Goal: Information Seeking & Learning: Learn about a topic

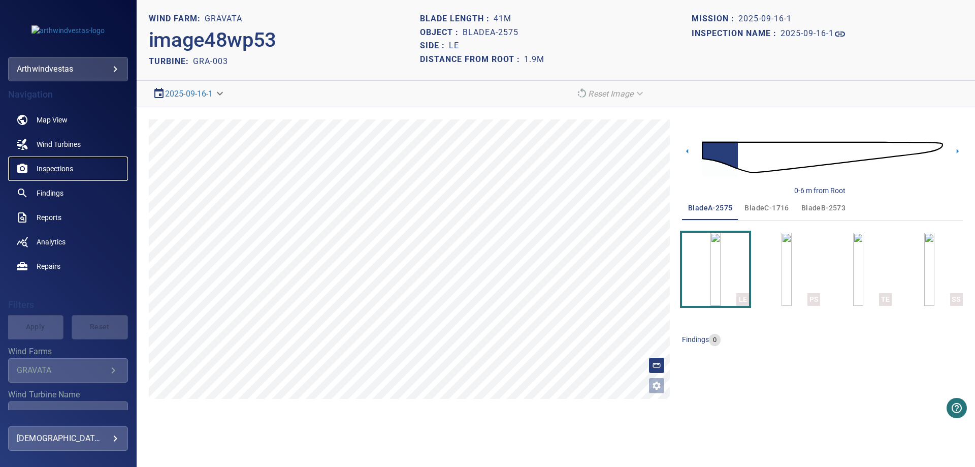
click at [58, 172] on span "Inspections" at bounding box center [55, 169] width 37 height 10
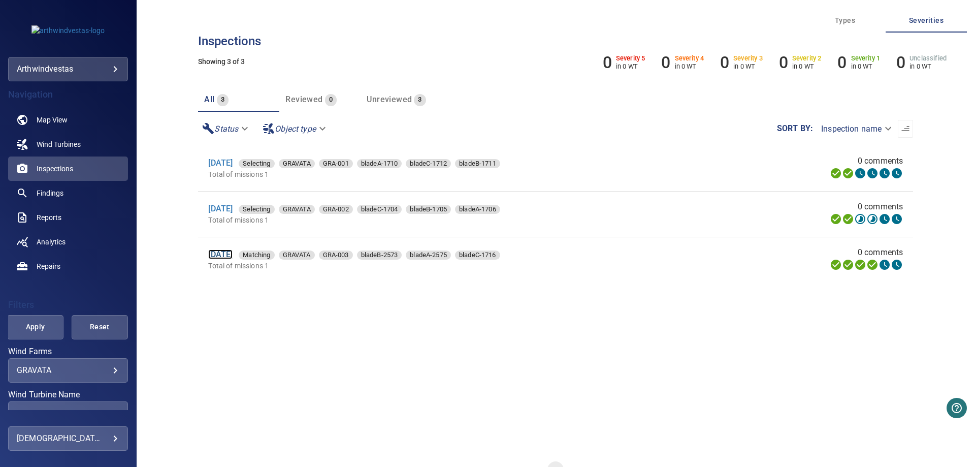
click at [233, 256] on link "[DATE]" at bounding box center [220, 254] width 24 height 10
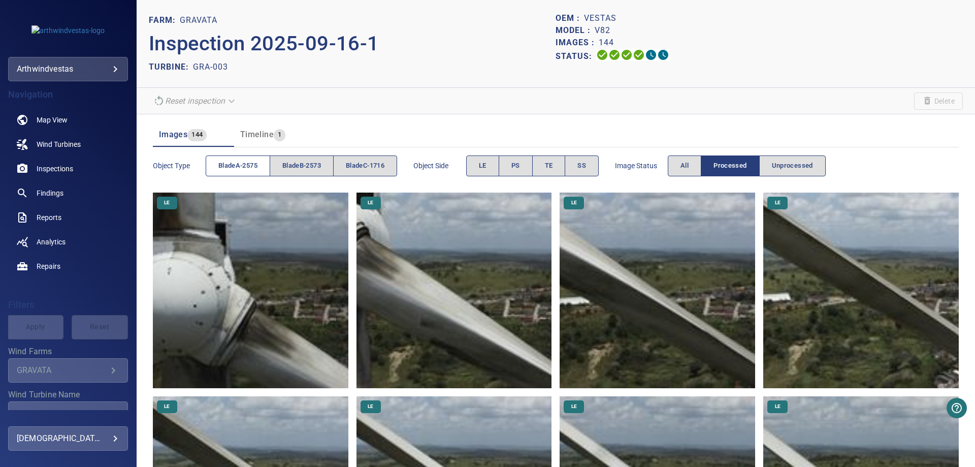
click at [240, 168] on span "bladeA-2575" at bounding box center [237, 166] width 39 height 12
click at [484, 164] on span "LE" at bounding box center [483, 166] width 8 height 12
click at [514, 166] on button "PS" at bounding box center [516, 165] width 34 height 21
click at [494, 165] on button "LE" at bounding box center [482, 165] width 33 height 21
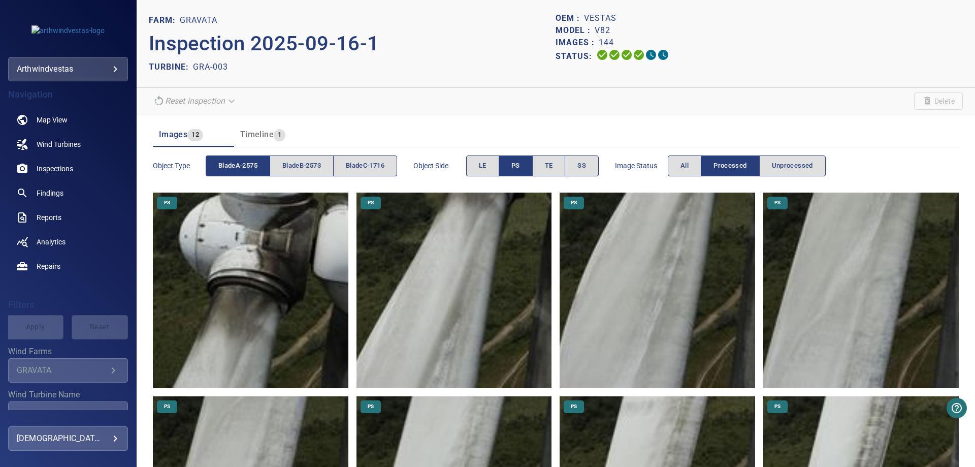
click at [250, 273] on img at bounding box center [251, 291] width 196 height 196
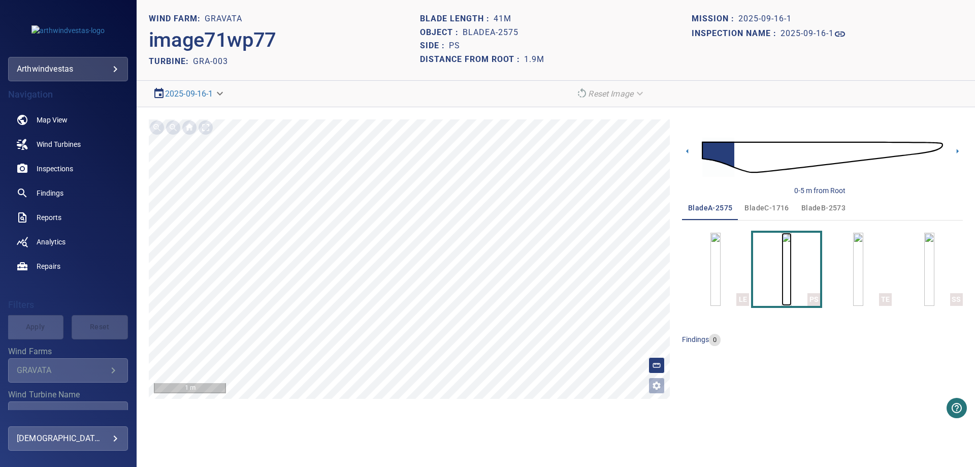
click at [789, 265] on img "button" at bounding box center [787, 269] width 10 height 73
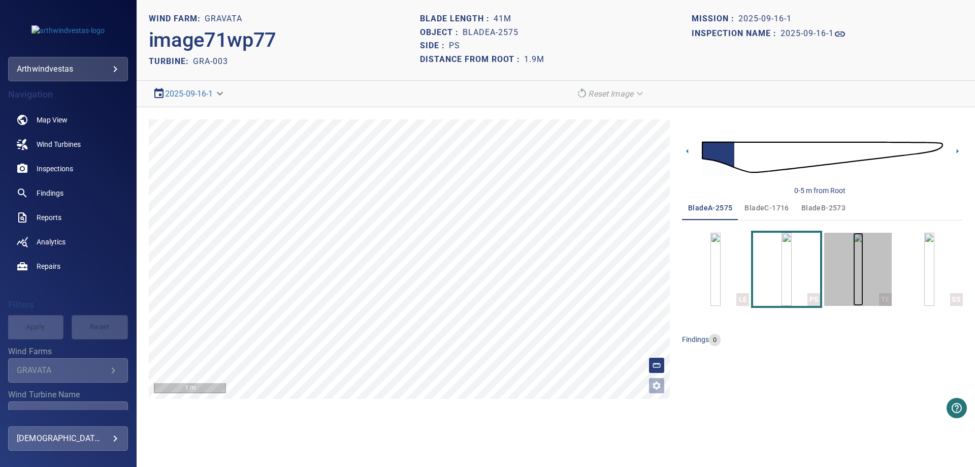
click at [853, 261] on img "button" at bounding box center [858, 269] width 10 height 73
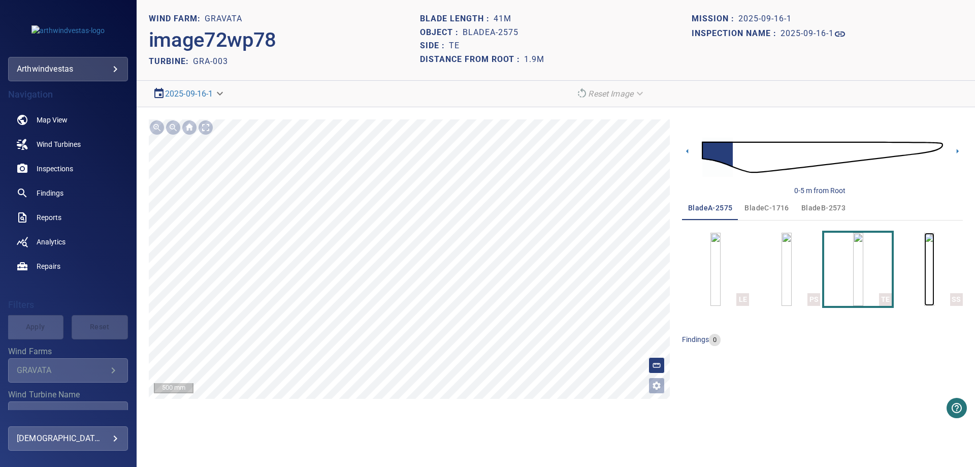
click at [925, 262] on img "button" at bounding box center [930, 269] width 10 height 73
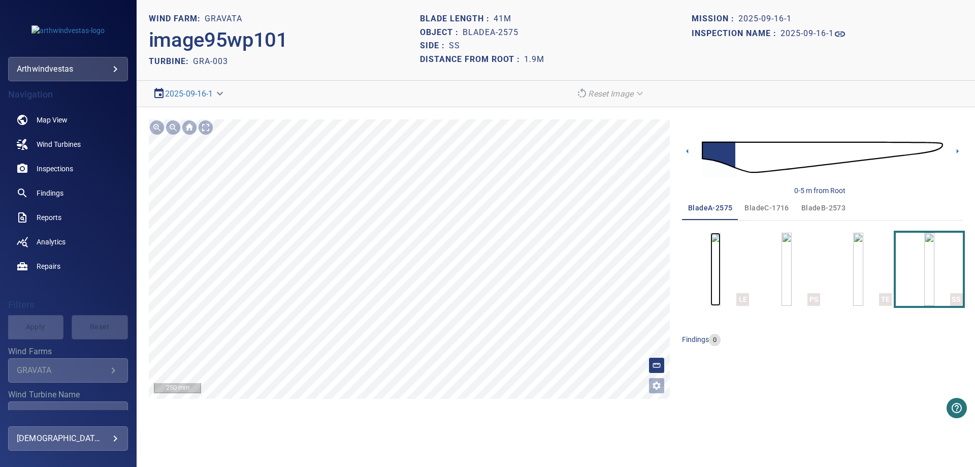
click at [713, 274] on img "button" at bounding box center [716, 269] width 10 height 73
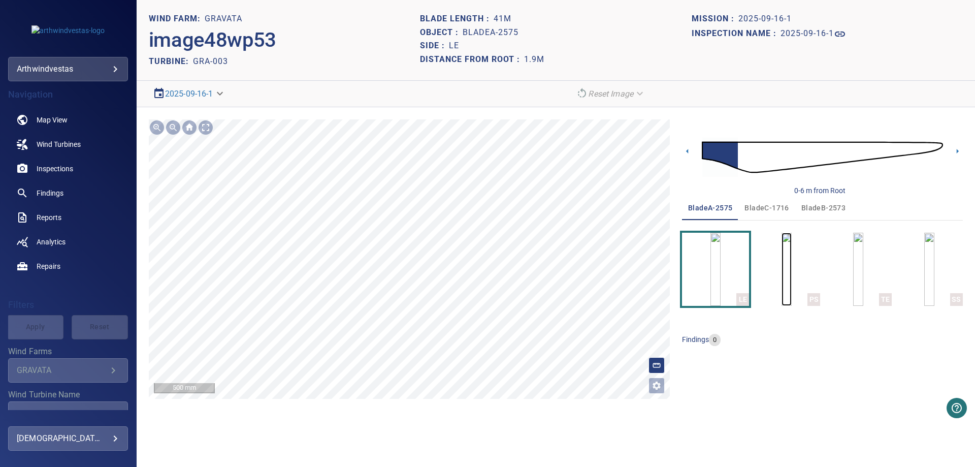
click at [782, 267] on img "button" at bounding box center [787, 269] width 10 height 73
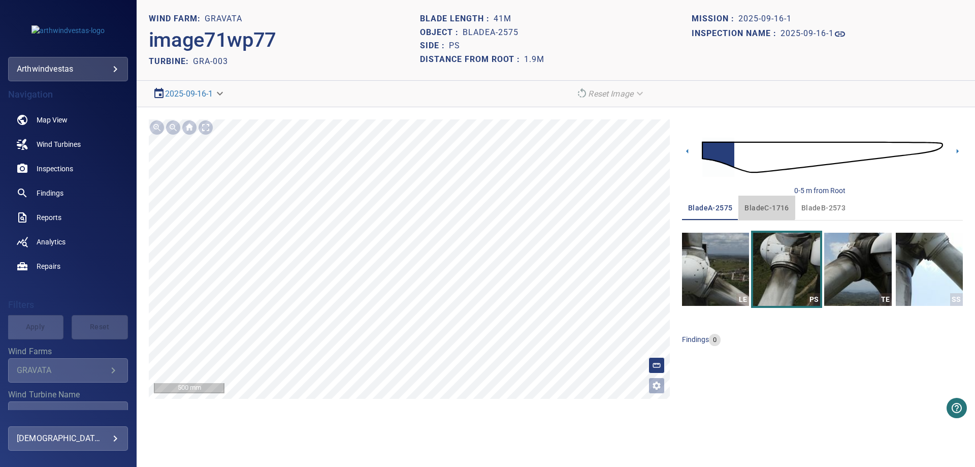
click at [763, 205] on span "bladeC-1716" at bounding box center [767, 208] width 44 height 13
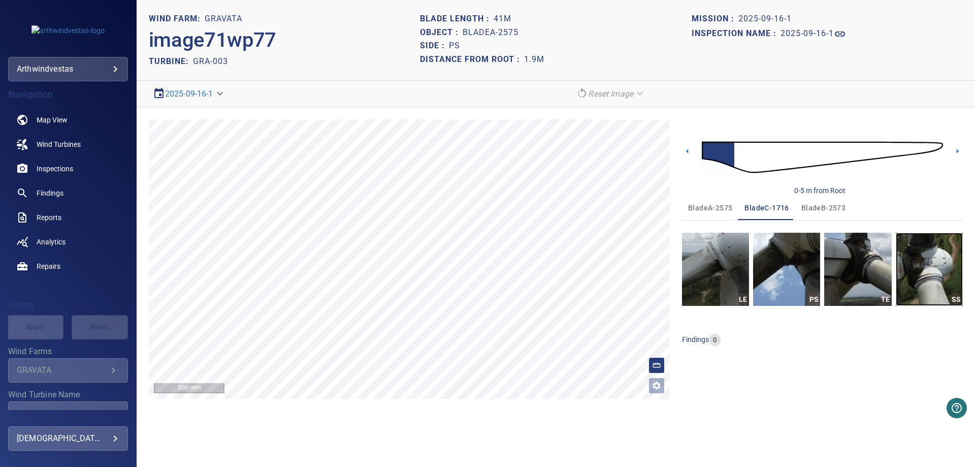
click at [919, 287] on img "button" at bounding box center [929, 269] width 67 height 73
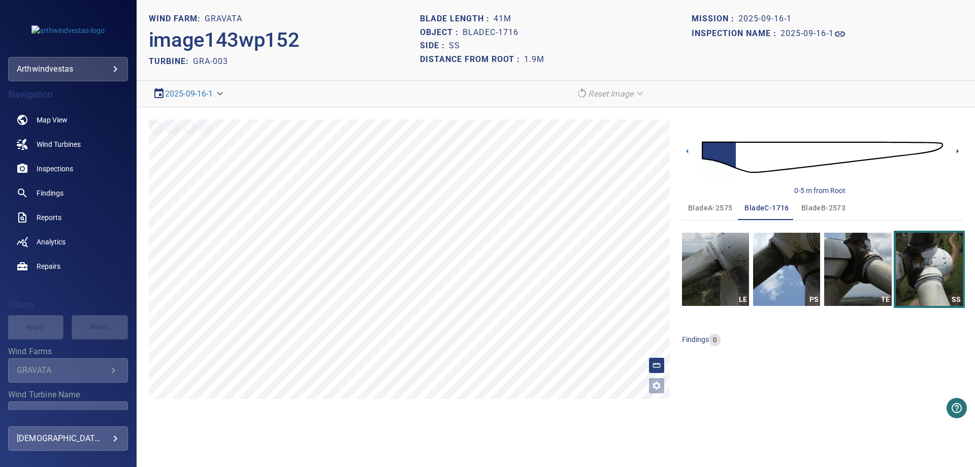
click at [957, 150] on icon at bounding box center [958, 151] width 2 height 5
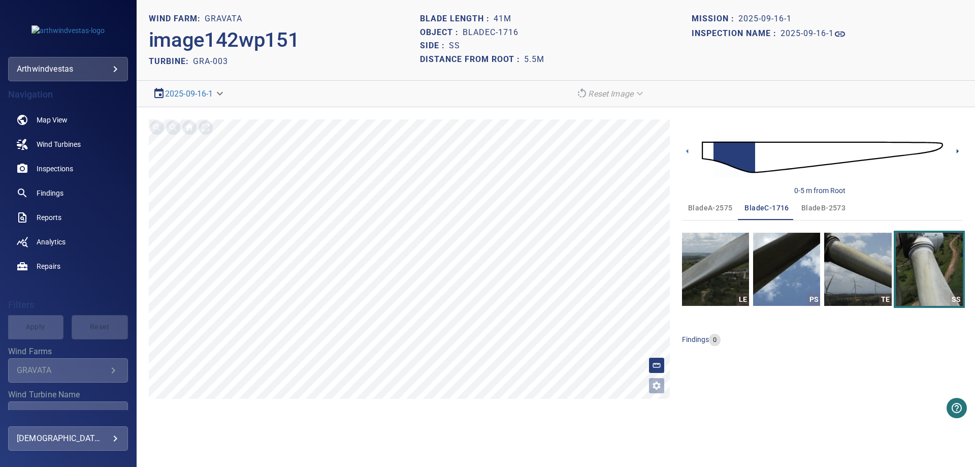
click at [957, 149] on icon at bounding box center [958, 151] width 2 height 5
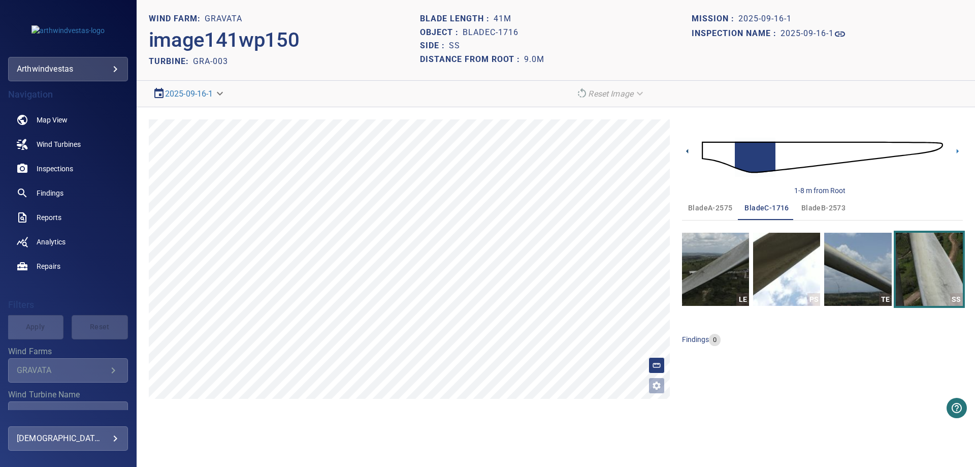
click at [687, 151] on icon at bounding box center [687, 151] width 2 height 5
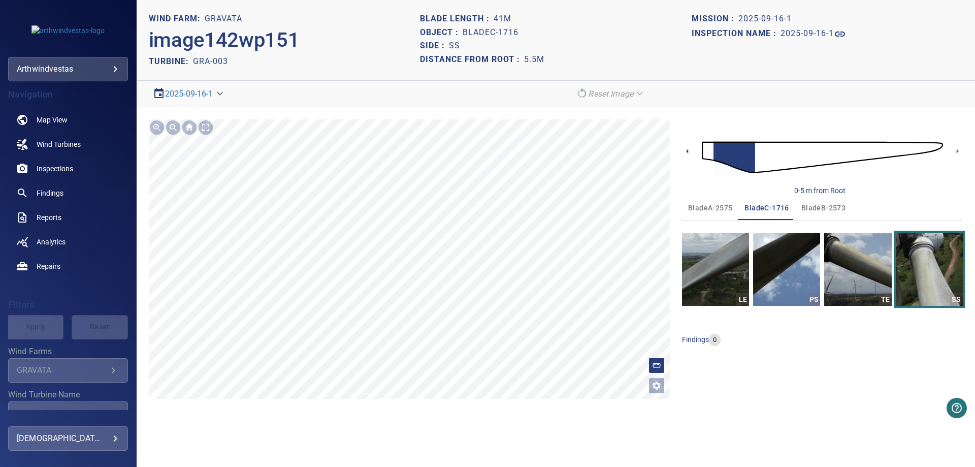
click at [687, 151] on icon at bounding box center [687, 151] width 2 height 5
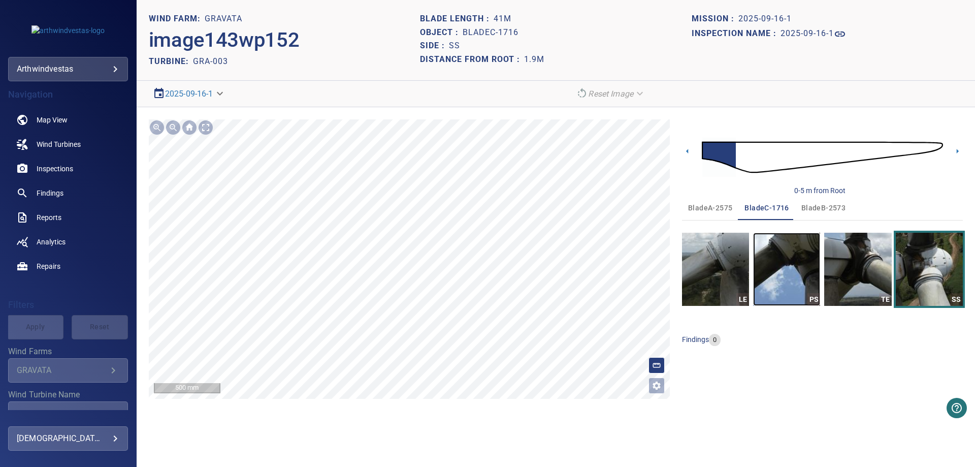
click at [789, 268] on img "button" at bounding box center [786, 269] width 67 height 73
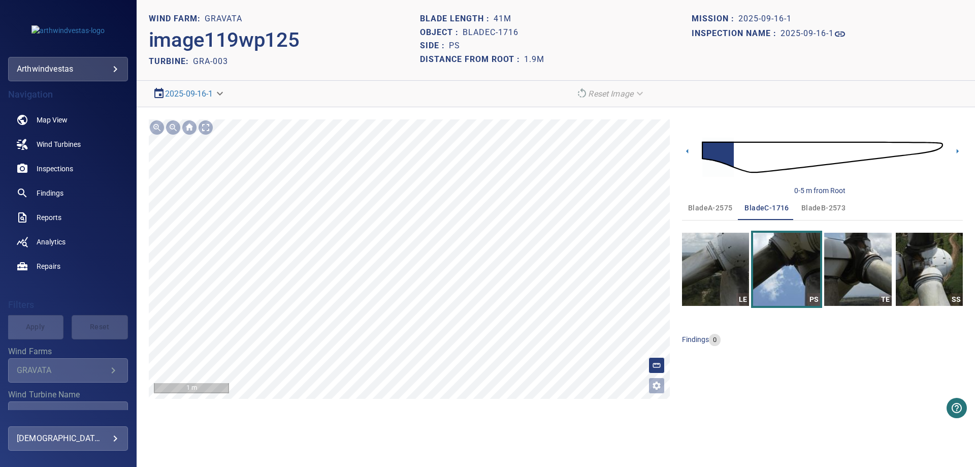
click at [499, 411] on section "**********" at bounding box center [556, 233] width 839 height 467
click at [714, 276] on img "button" at bounding box center [715, 269] width 67 height 73
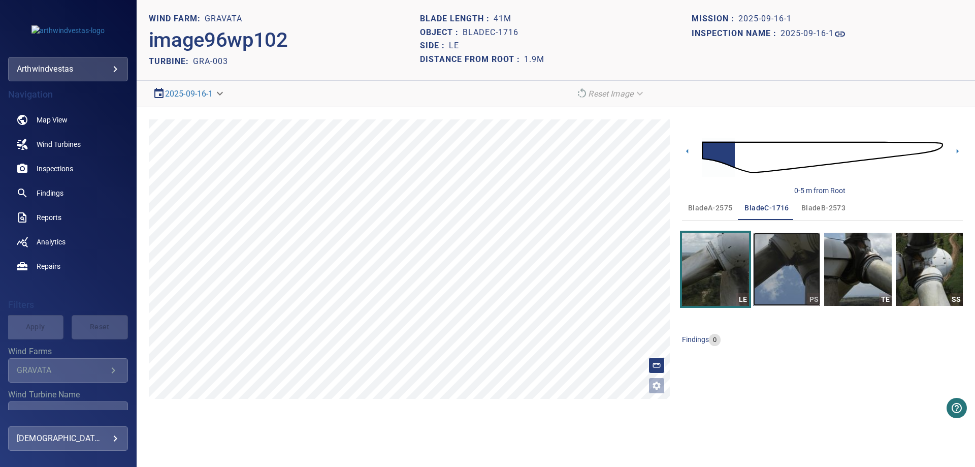
click at [790, 269] on img "button" at bounding box center [786, 269] width 67 height 73
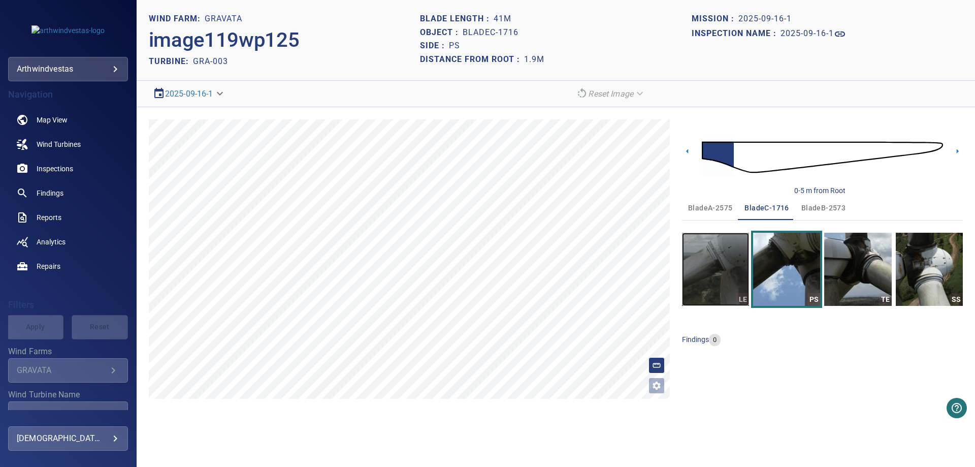
click at [723, 283] on img "button" at bounding box center [715, 269] width 67 height 73
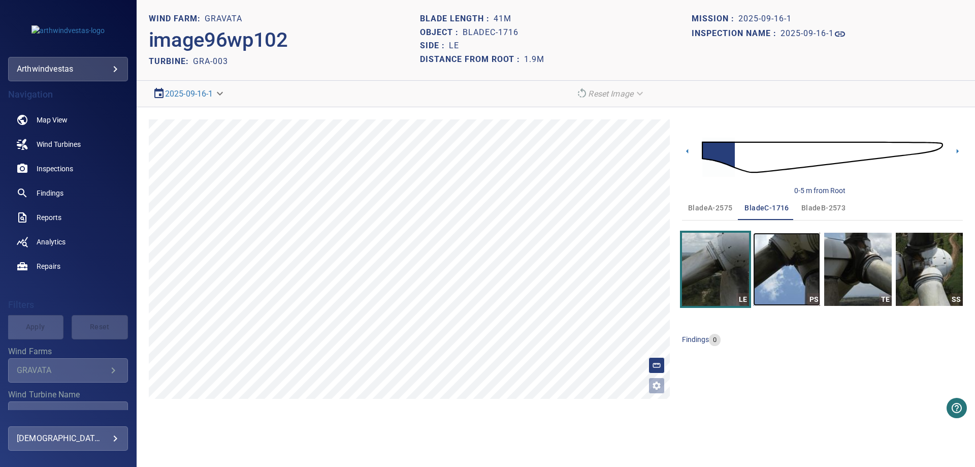
click at [803, 289] on img "button" at bounding box center [786, 269] width 67 height 73
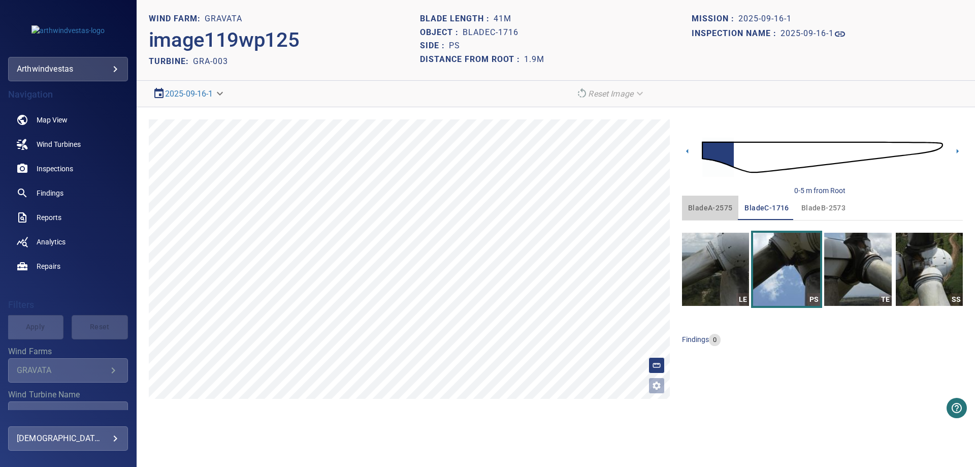
click at [725, 209] on span "bladeA-2575" at bounding box center [710, 208] width 44 height 13
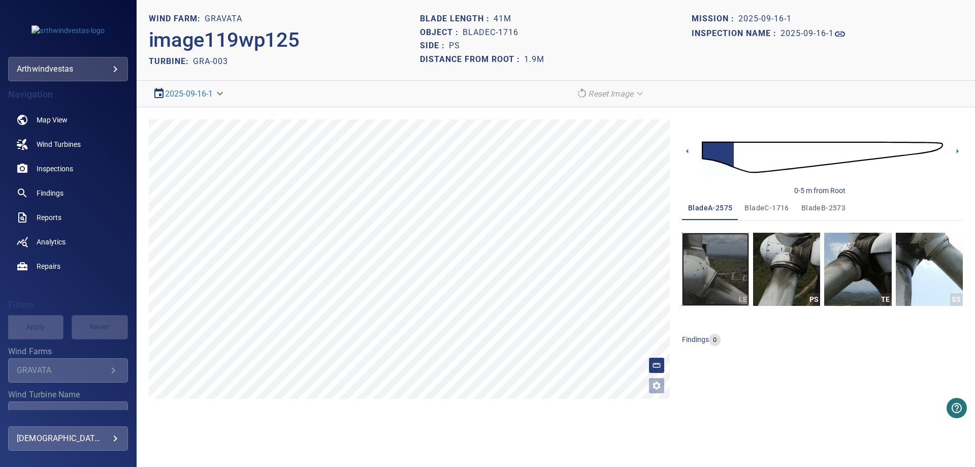
click at [718, 277] on img "button" at bounding box center [715, 269] width 67 height 73
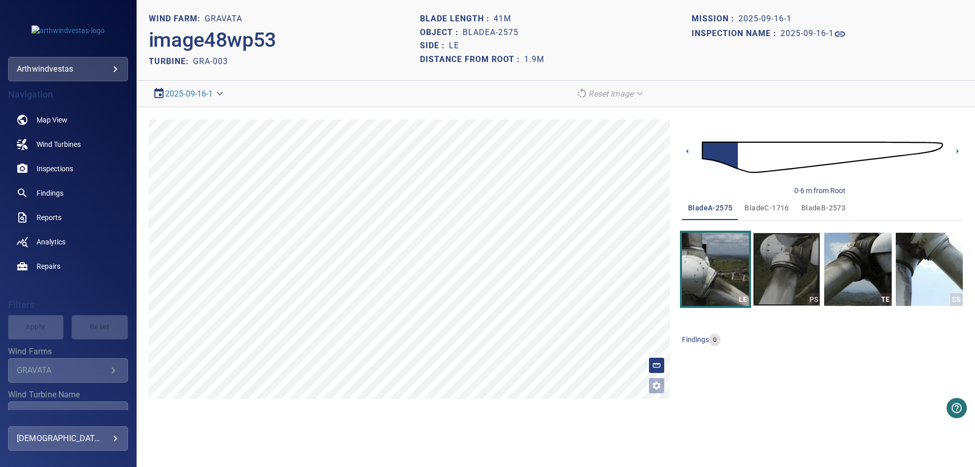
click at [781, 270] on img "button" at bounding box center [786, 269] width 67 height 73
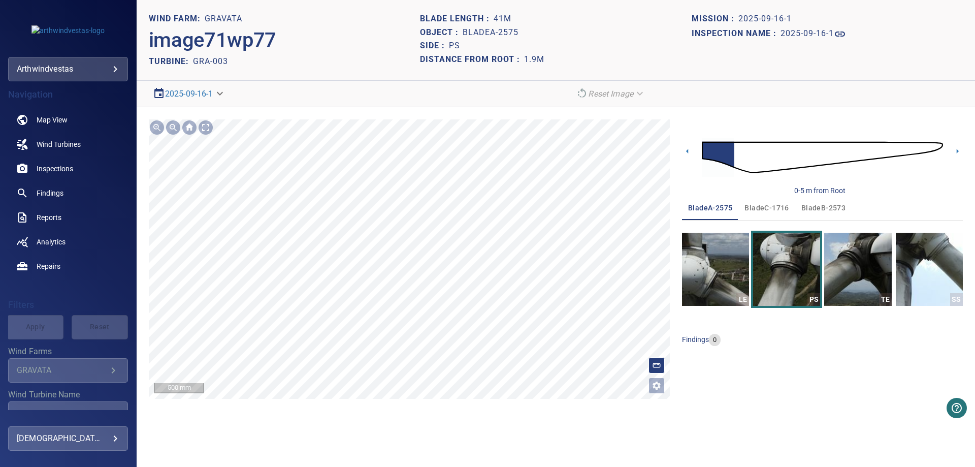
click at [521, 97] on section "**********" at bounding box center [556, 233] width 839 height 467
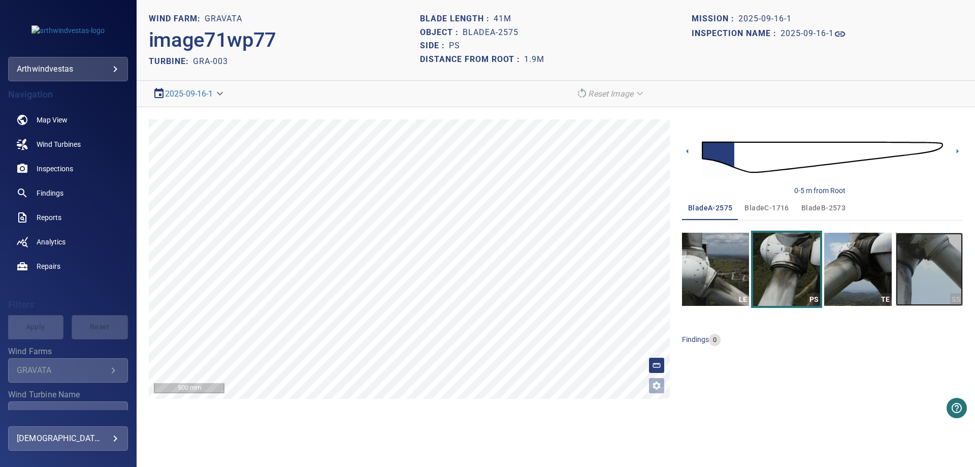
click at [925, 288] on img "button" at bounding box center [929, 269] width 67 height 73
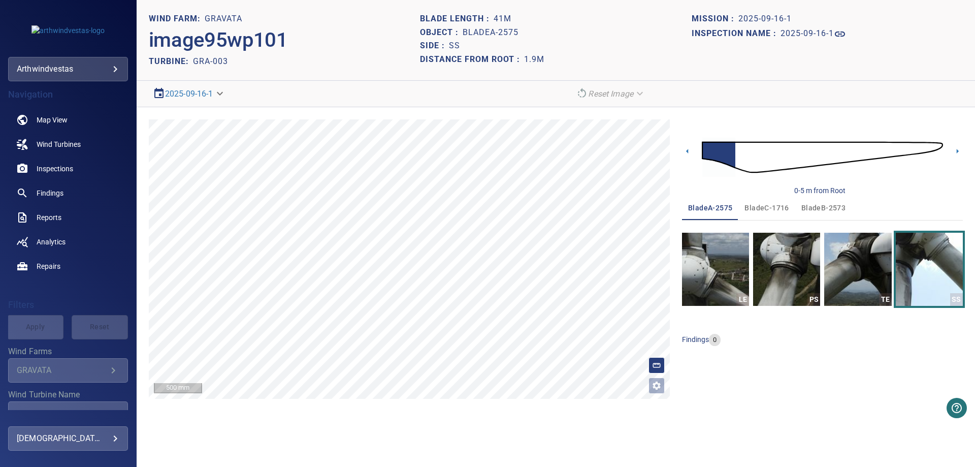
click at [819, 210] on span "bladeB-2573" at bounding box center [824, 208] width 44 height 13
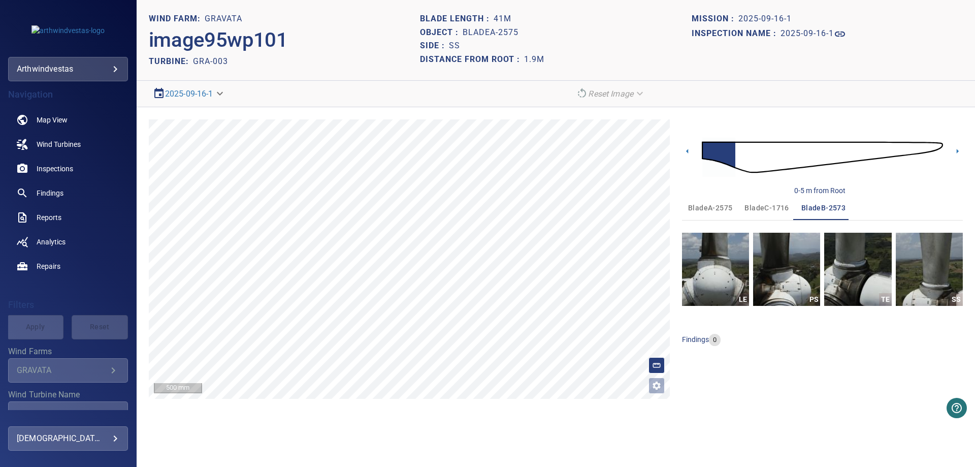
click at [819, 210] on span "bladeB-2573" at bounding box center [824, 208] width 44 height 13
click at [778, 272] on img "button" at bounding box center [786, 269] width 67 height 73
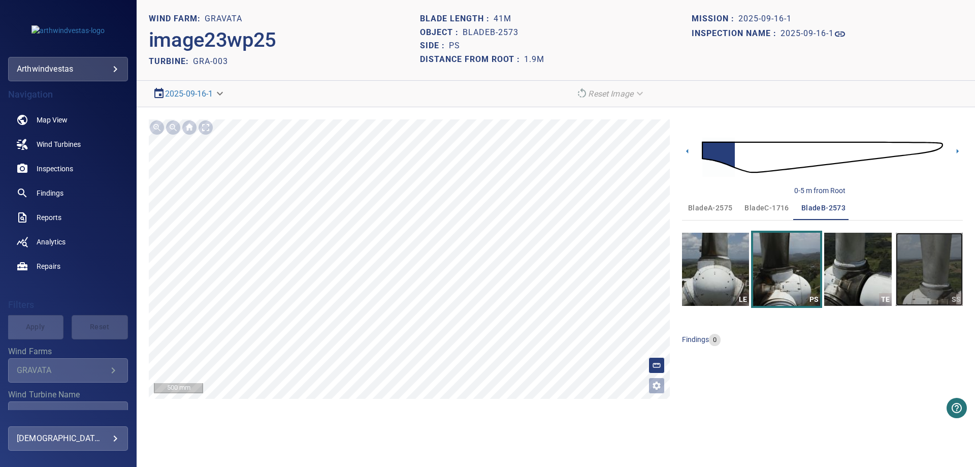
click at [930, 277] on img "button" at bounding box center [929, 269] width 67 height 73
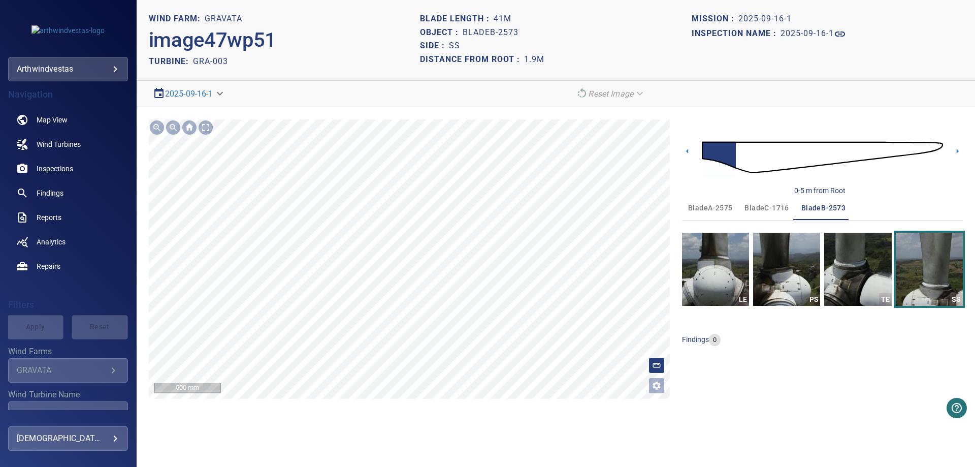
click at [487, 100] on section "**********" at bounding box center [556, 233] width 839 height 467
click at [938, 271] on img "button" at bounding box center [929, 269] width 67 height 73
click at [954, 147] on icon at bounding box center [958, 151] width 11 height 11
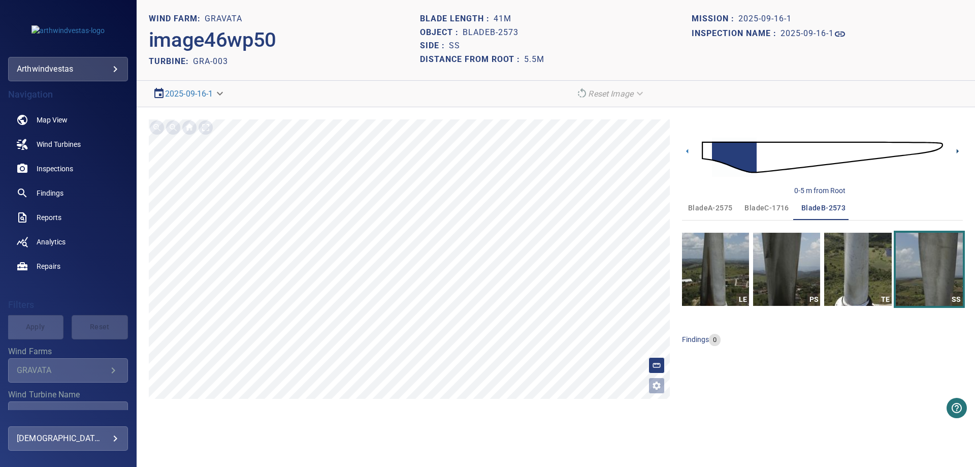
click at [957, 151] on icon at bounding box center [958, 151] width 2 height 5
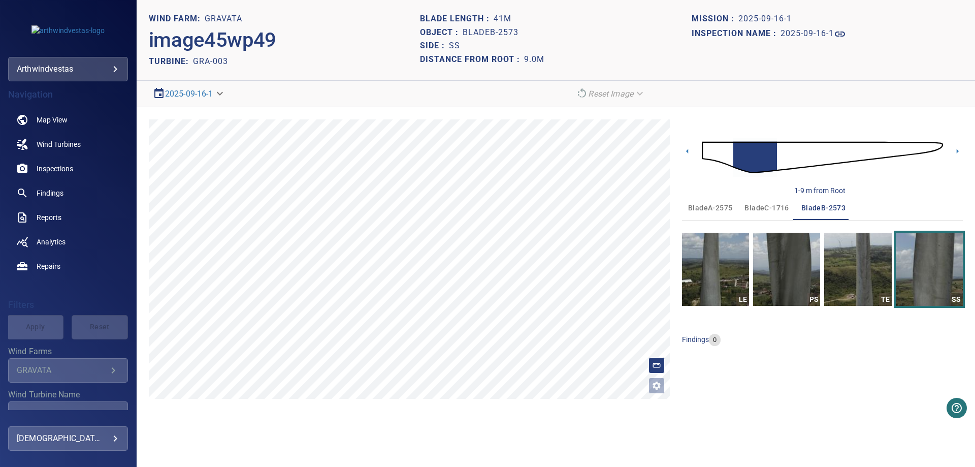
click at [941, 146] on img at bounding box center [822, 157] width 241 height 58
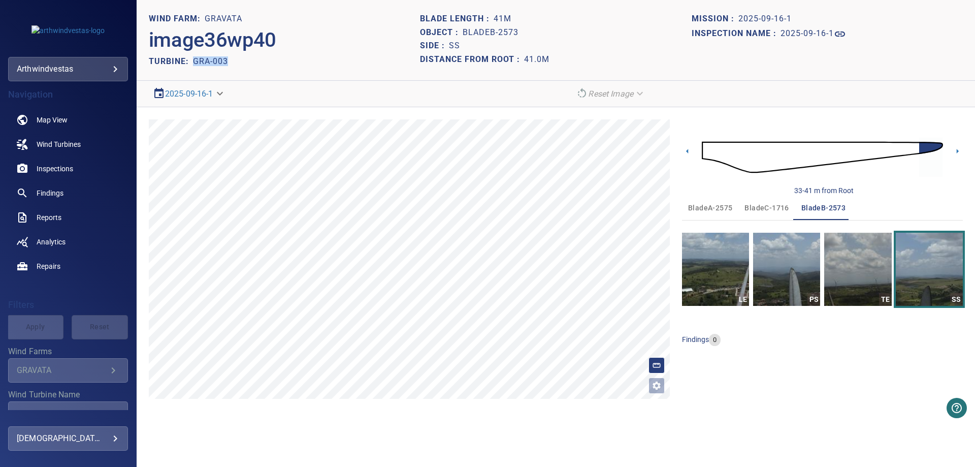
drag, startPoint x: 237, startPoint y: 64, endPoint x: 189, endPoint y: 68, distance: 47.9
click at [189, 68] on div "TURBINE: GRA-003" at bounding box center [284, 61] width 271 height 14
copy div "GRA-003"
click at [707, 209] on span "bladeA-2575" at bounding box center [710, 208] width 44 height 13
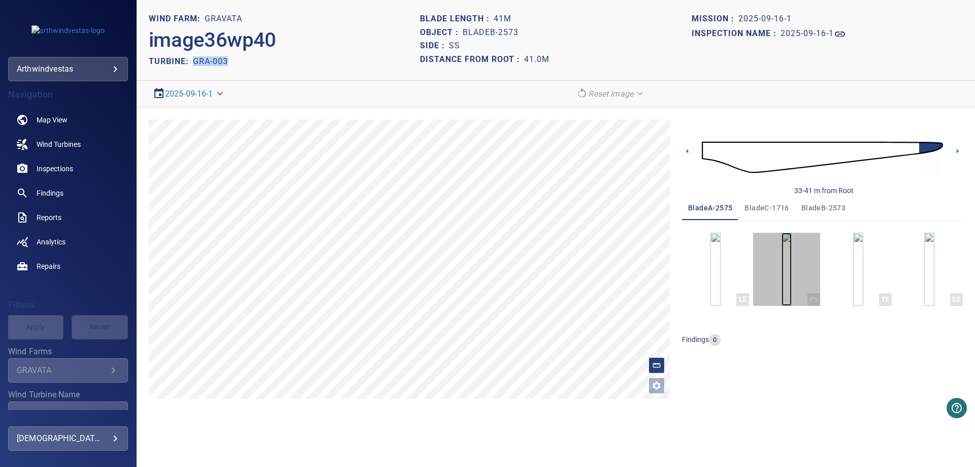
click at [792, 291] on img "button" at bounding box center [787, 269] width 10 height 73
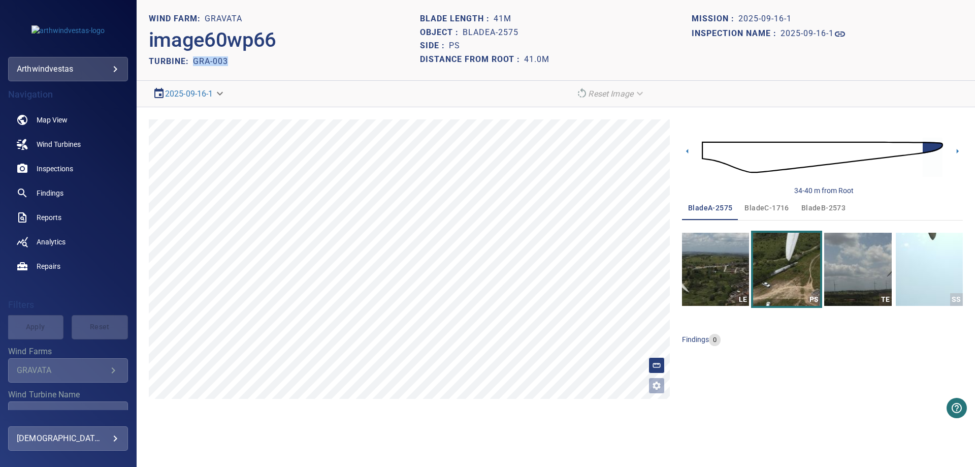
click at [703, 150] on img at bounding box center [822, 157] width 241 height 58
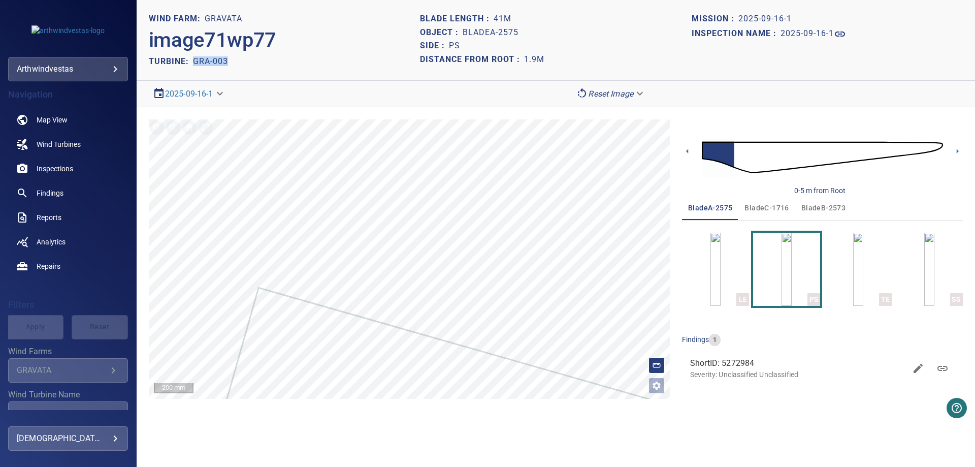
click at [813, 209] on span "bladeB-2573" at bounding box center [824, 208] width 44 height 13
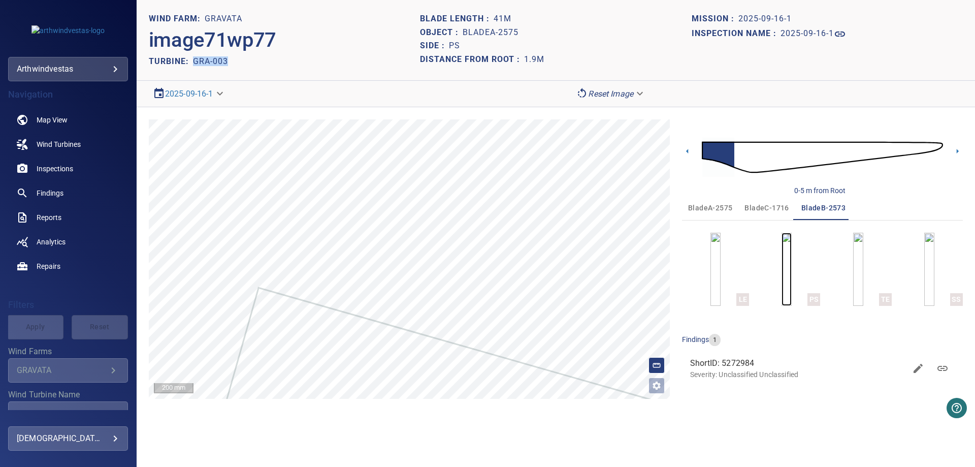
click at [792, 277] on img "button" at bounding box center [787, 269] width 10 height 73
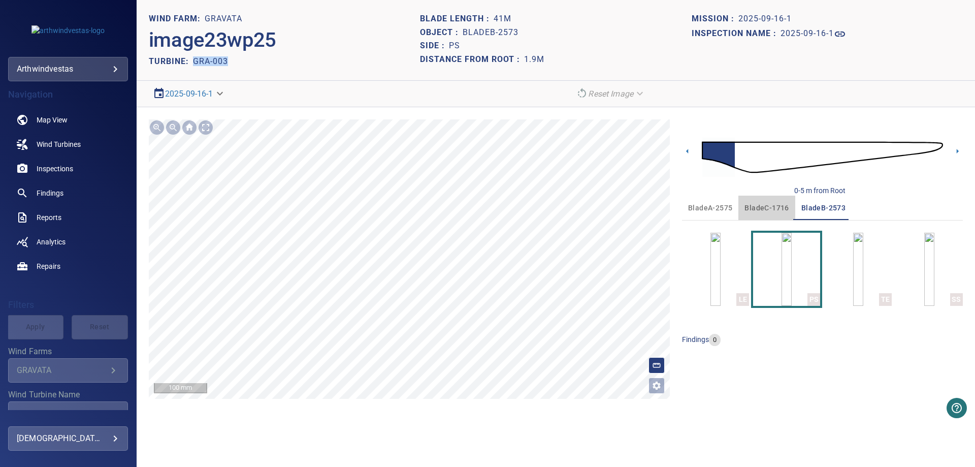
click at [781, 208] on span "bladeC-1716" at bounding box center [767, 208] width 44 height 13
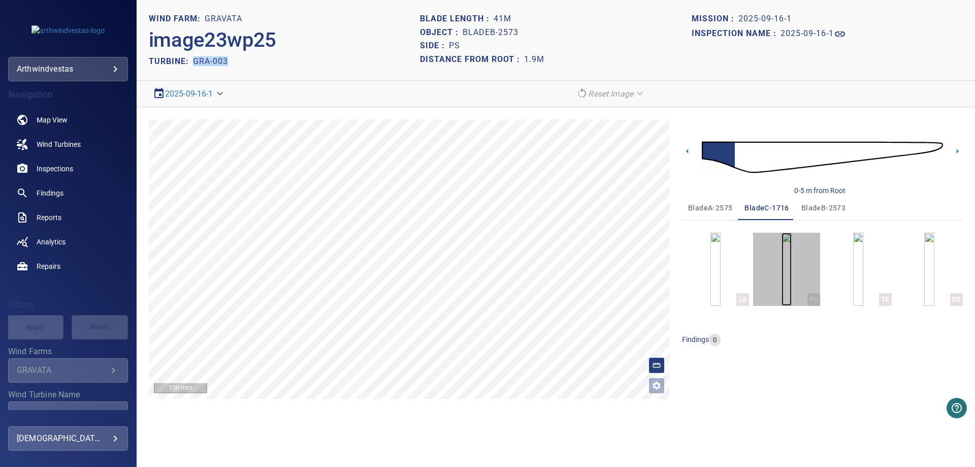
click at [792, 258] on img "button" at bounding box center [787, 269] width 10 height 73
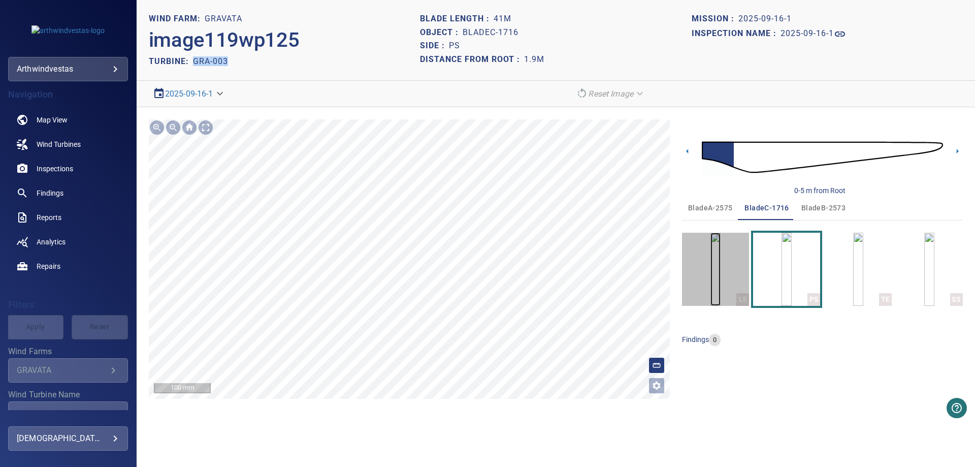
click at [711, 276] on img "button" at bounding box center [716, 269] width 10 height 73
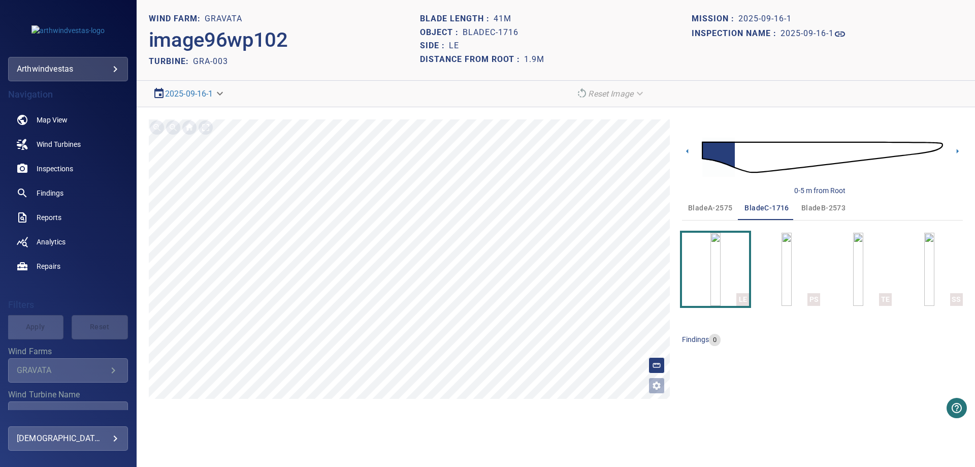
click at [670, 202] on div "**********" at bounding box center [556, 259] width 839 height 304
click at [705, 210] on span "bladeA-2575" at bounding box center [710, 208] width 44 height 13
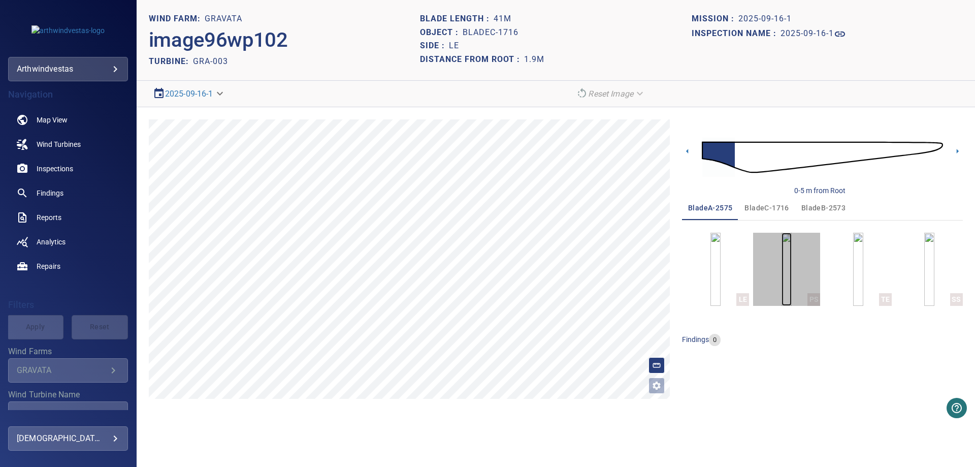
click at [788, 265] on img "button" at bounding box center [787, 269] width 10 height 73
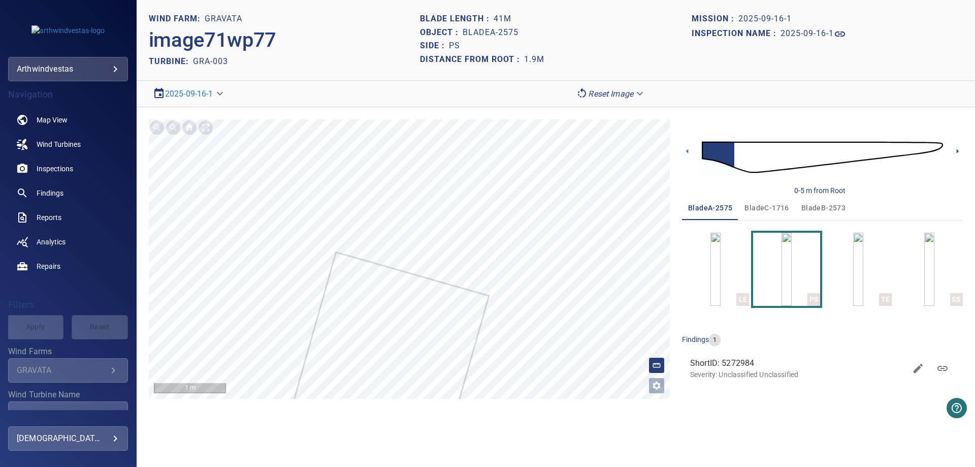
click at [956, 150] on icon at bounding box center [958, 151] width 11 height 11
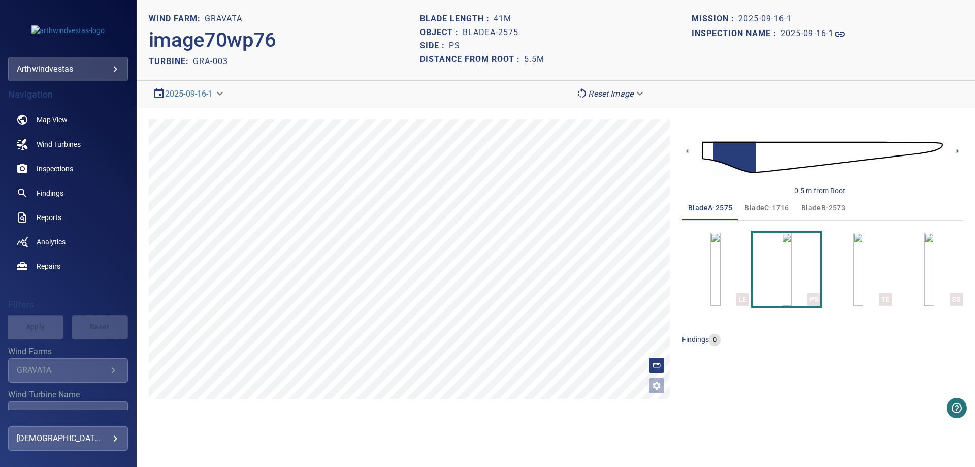
click at [956, 150] on icon at bounding box center [958, 151] width 11 height 11
click at [702, 150] on img at bounding box center [822, 157] width 241 height 58
click at [826, 213] on span "bladeB-2573" at bounding box center [824, 208] width 44 height 13
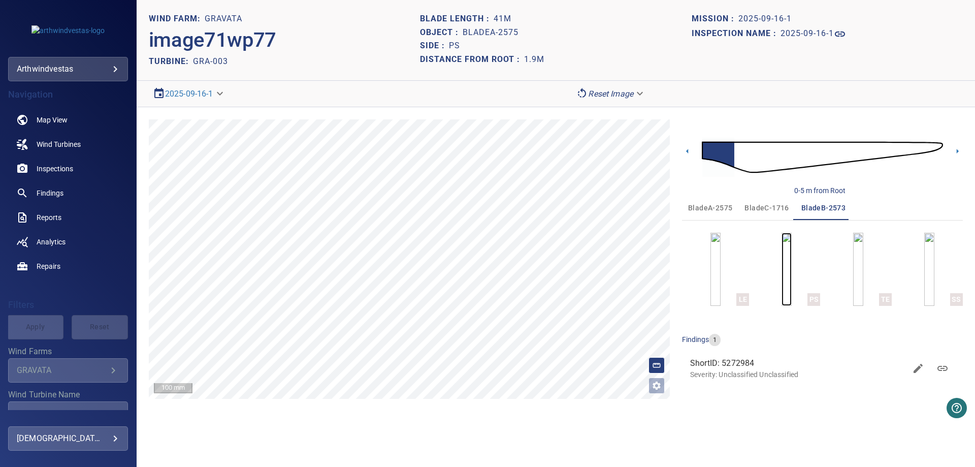
click at [788, 277] on img "button" at bounding box center [787, 269] width 10 height 73
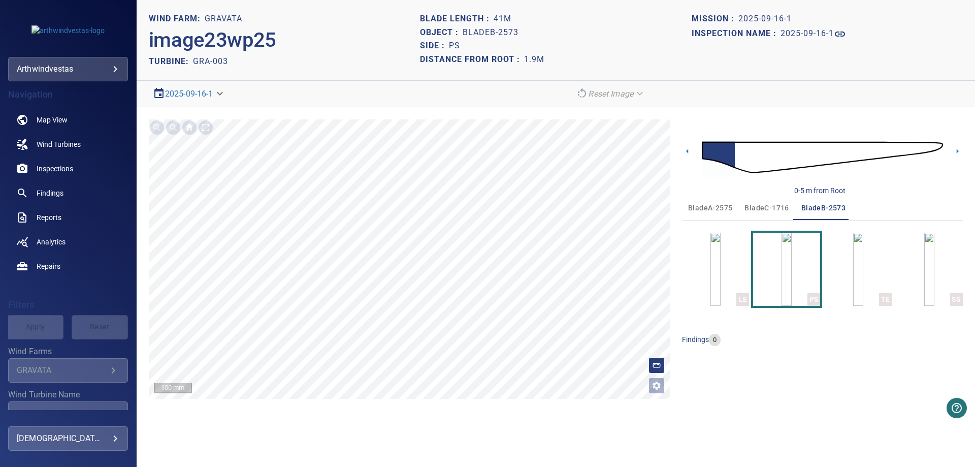
click at [759, 202] on span "bladeC-1716" at bounding box center [767, 208] width 44 height 13
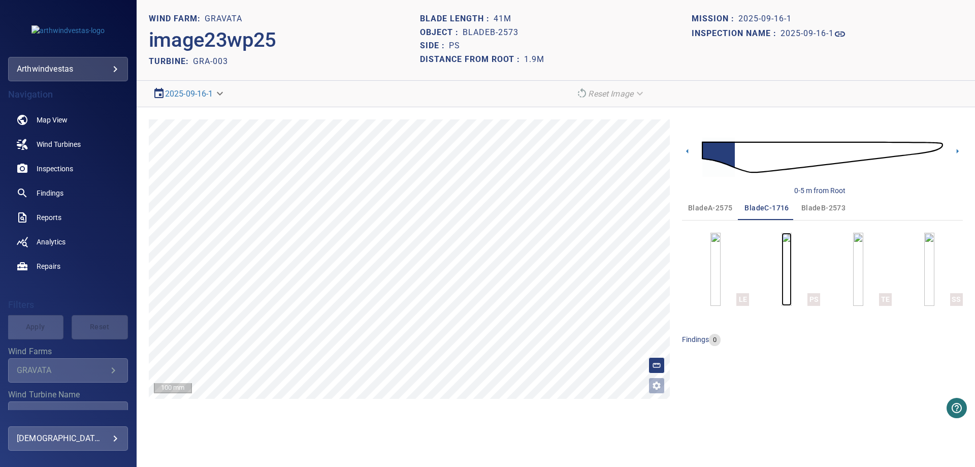
click at [792, 292] on img "button" at bounding box center [787, 269] width 10 height 73
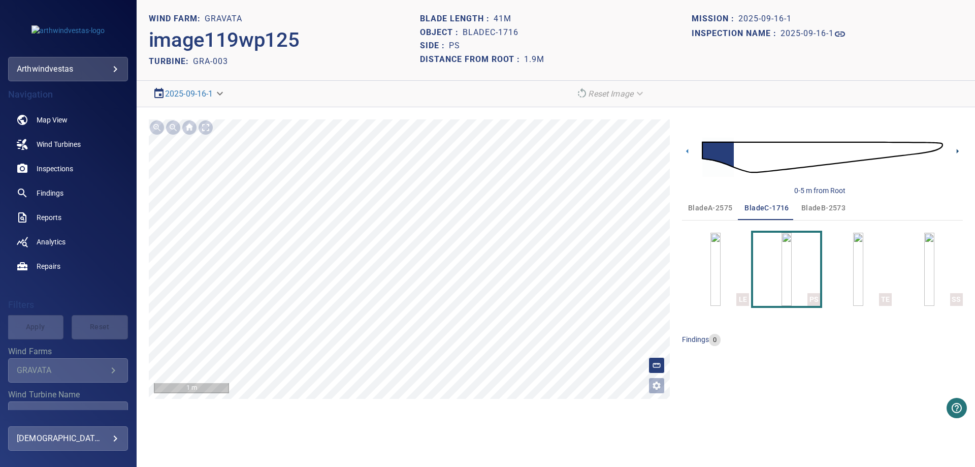
click at [956, 149] on icon at bounding box center [958, 151] width 11 height 11
click at [958, 151] on icon at bounding box center [958, 151] width 2 height 5
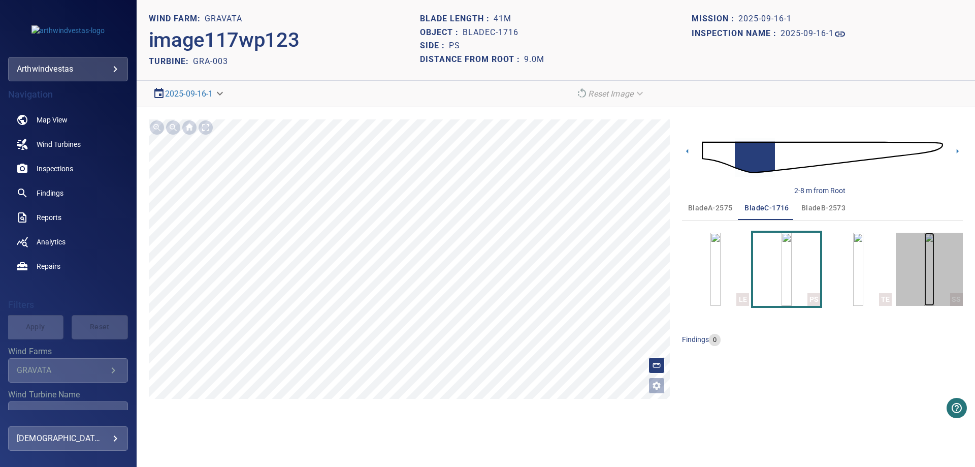
click at [935, 263] on img "button" at bounding box center [930, 269] width 10 height 73
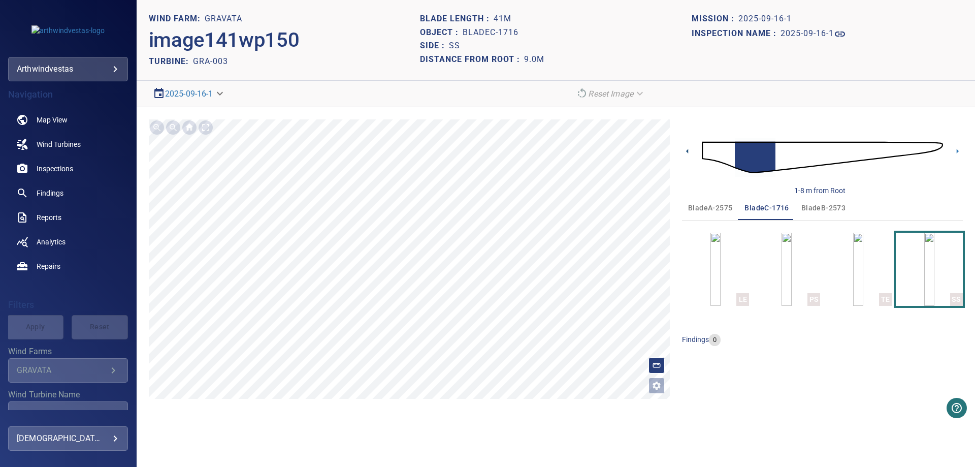
click at [688, 151] on icon at bounding box center [687, 151] width 2 height 5
click at [687, 153] on icon at bounding box center [687, 151] width 11 height 11
click at [960, 147] on icon at bounding box center [958, 151] width 11 height 11
click at [943, 145] on div "0-5 m from Root" at bounding box center [822, 157] width 281 height 76
click at [942, 145] on img at bounding box center [822, 157] width 241 height 58
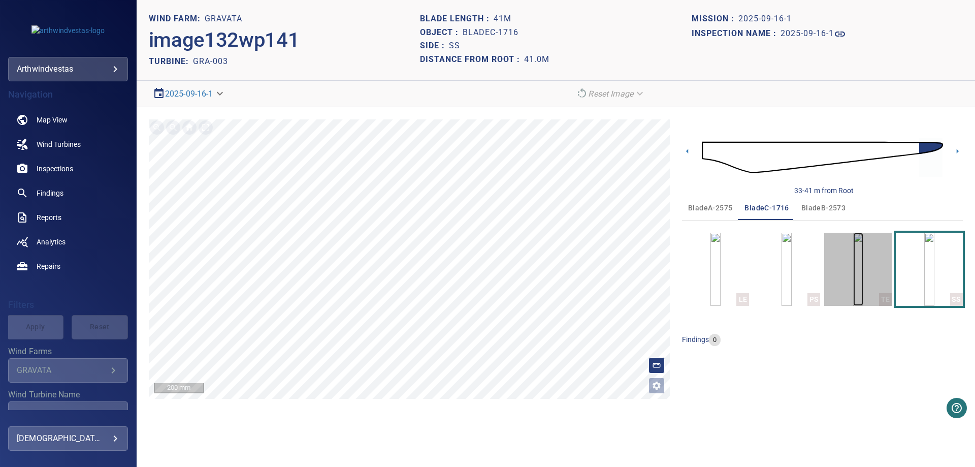
click at [856, 281] on img "button" at bounding box center [858, 269] width 10 height 73
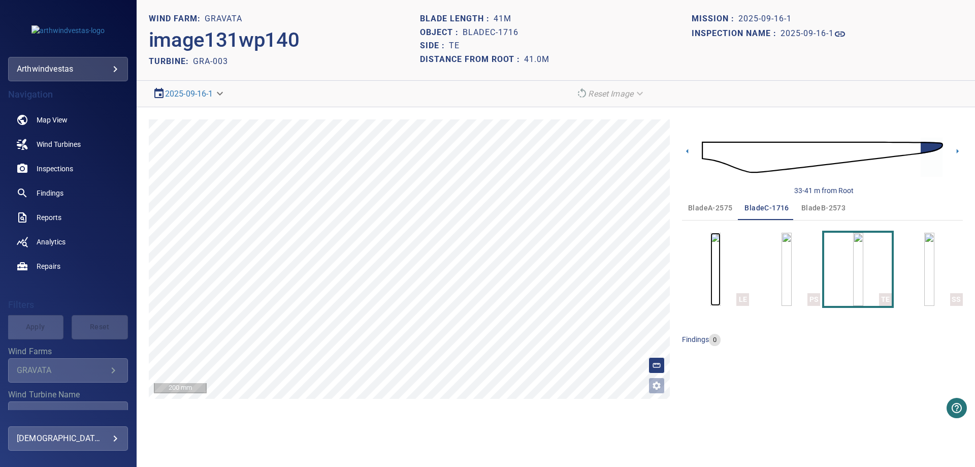
click at [711, 283] on img "button" at bounding box center [716, 269] width 10 height 73
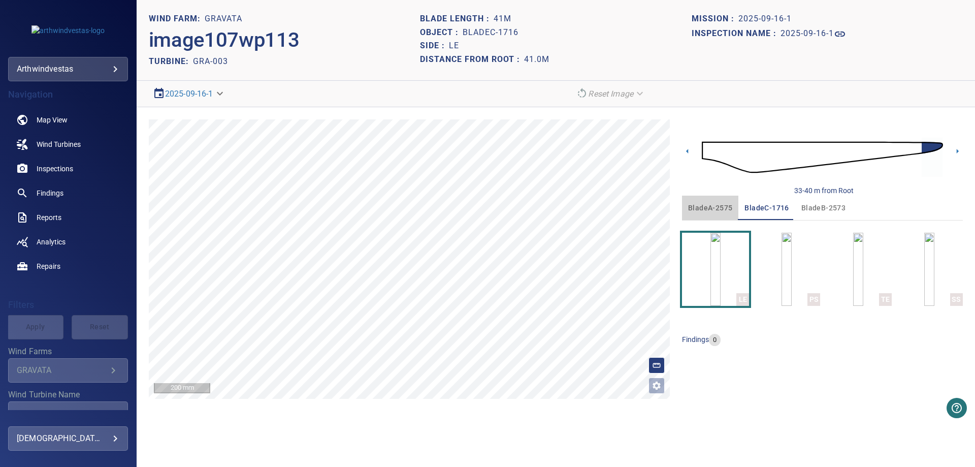
click at [697, 209] on span "bladeA-2575" at bounding box center [710, 208] width 44 height 13
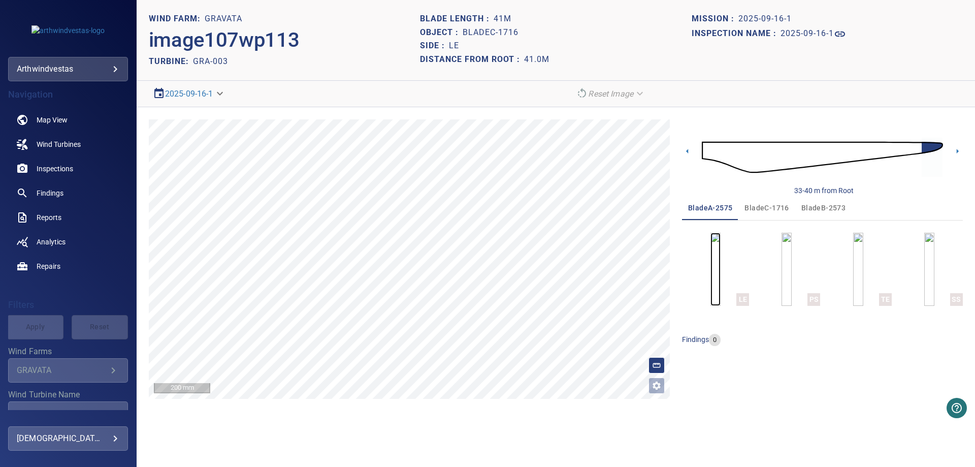
click at [720, 284] on img "button" at bounding box center [716, 269] width 10 height 73
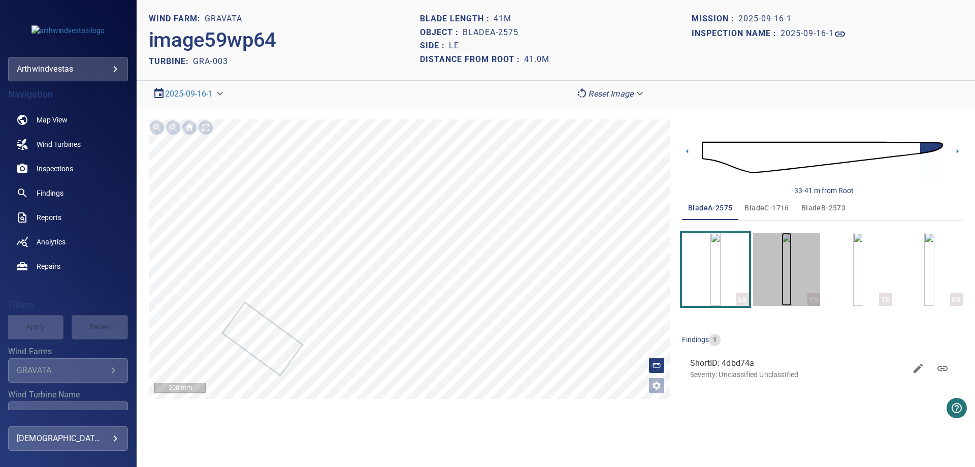
click at [792, 282] on img "button" at bounding box center [787, 269] width 10 height 73
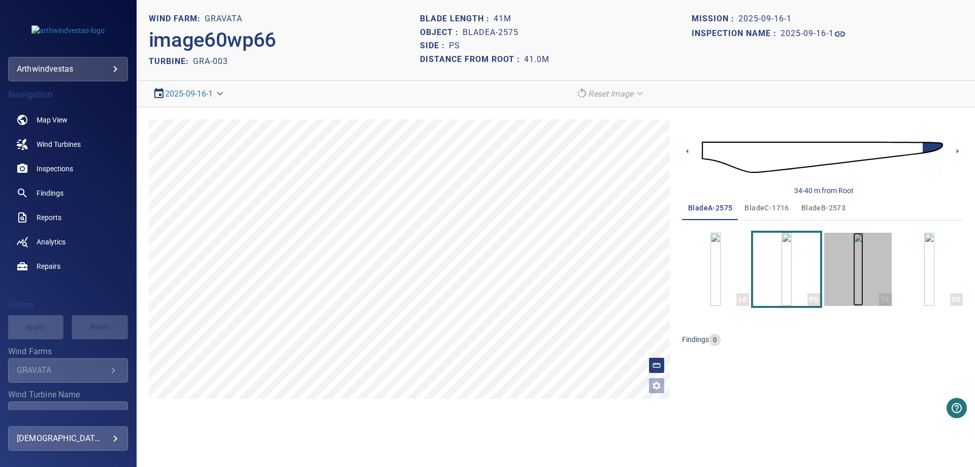
click at [853, 268] on img "button" at bounding box center [858, 269] width 10 height 73
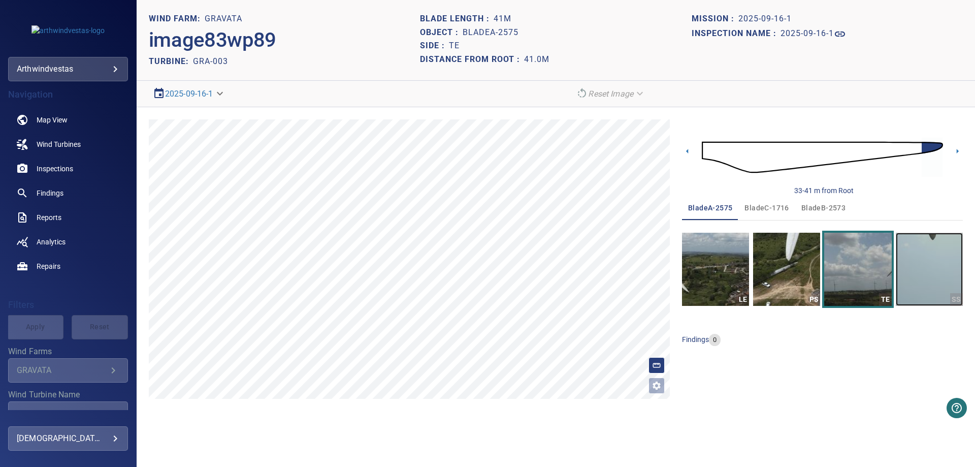
click at [954, 260] on img "button" at bounding box center [929, 269] width 67 height 73
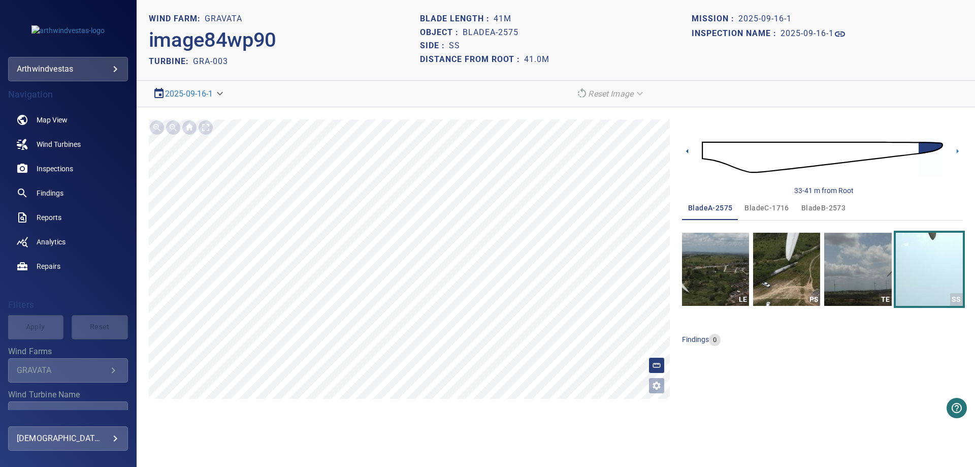
click at [685, 151] on icon at bounding box center [687, 151] width 11 height 11
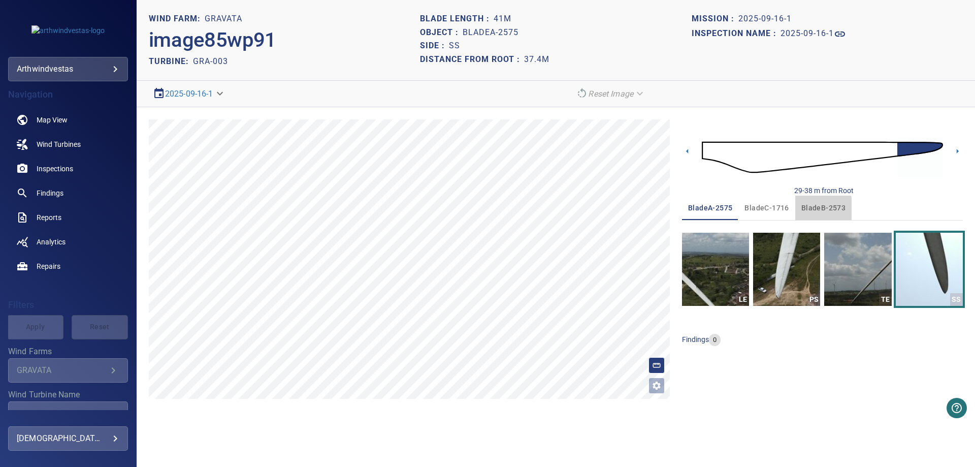
click at [807, 209] on span "bladeB-2573" at bounding box center [824, 208] width 44 height 13
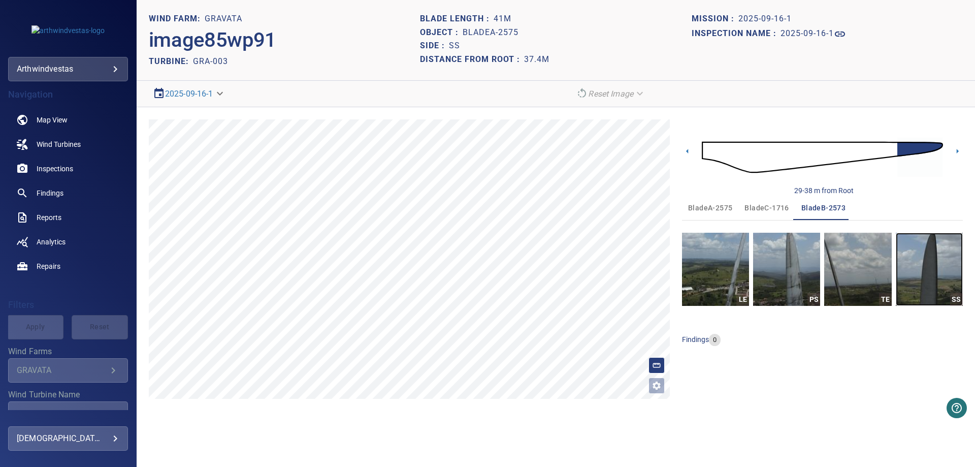
click at [931, 271] on img "button" at bounding box center [929, 269] width 67 height 73
click at [956, 153] on icon at bounding box center [958, 151] width 11 height 11
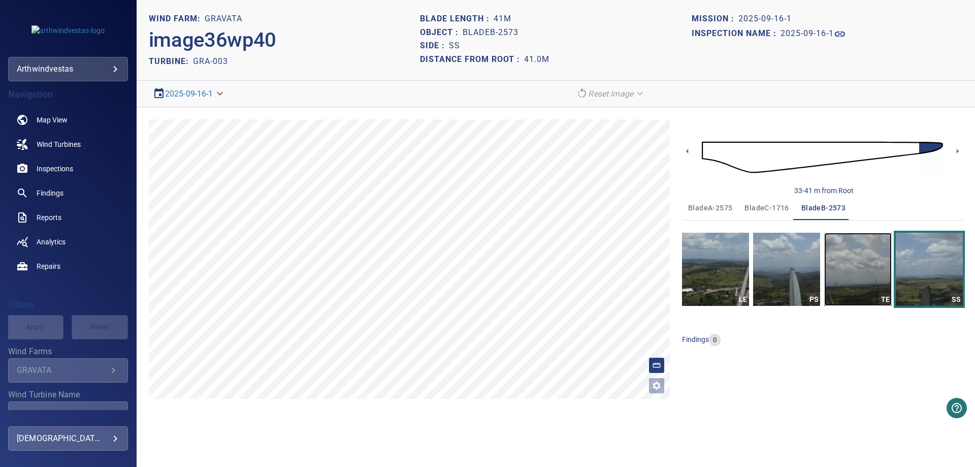
click at [860, 277] on img "button" at bounding box center [857, 269] width 67 height 73
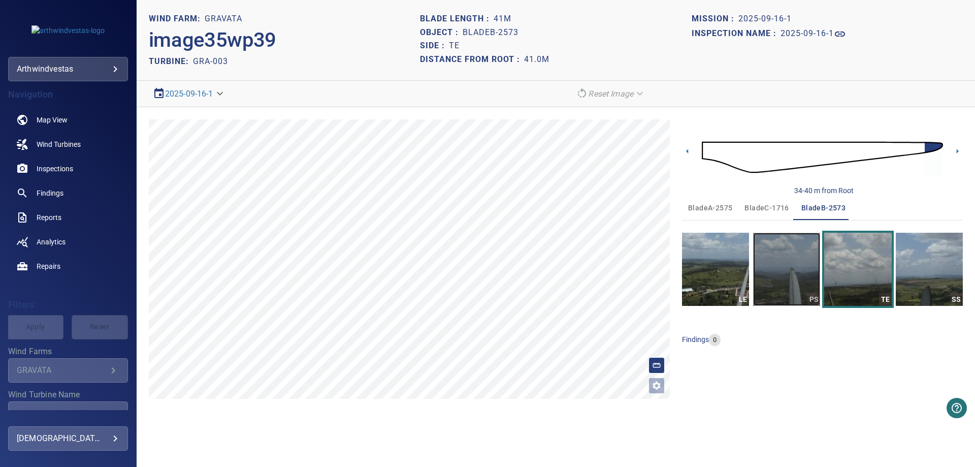
click at [781, 270] on img "button" at bounding box center [786, 269] width 67 height 73
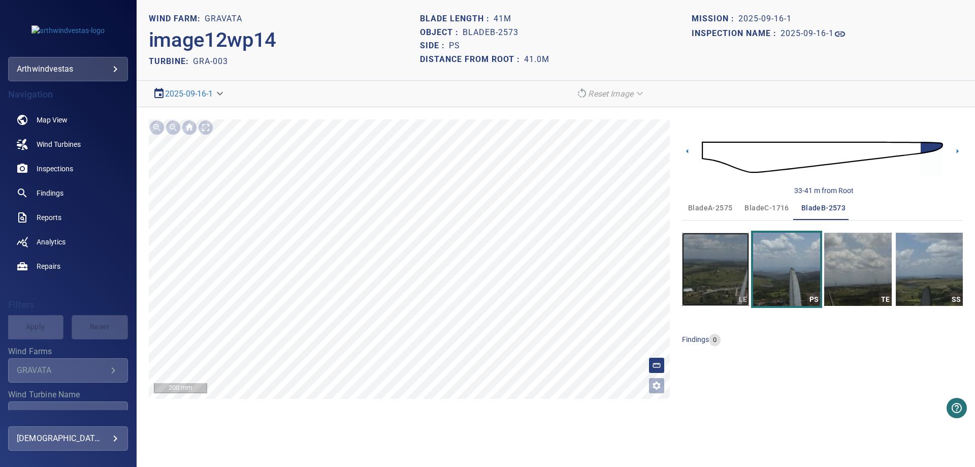
click at [739, 268] on img "button" at bounding box center [715, 269] width 67 height 73
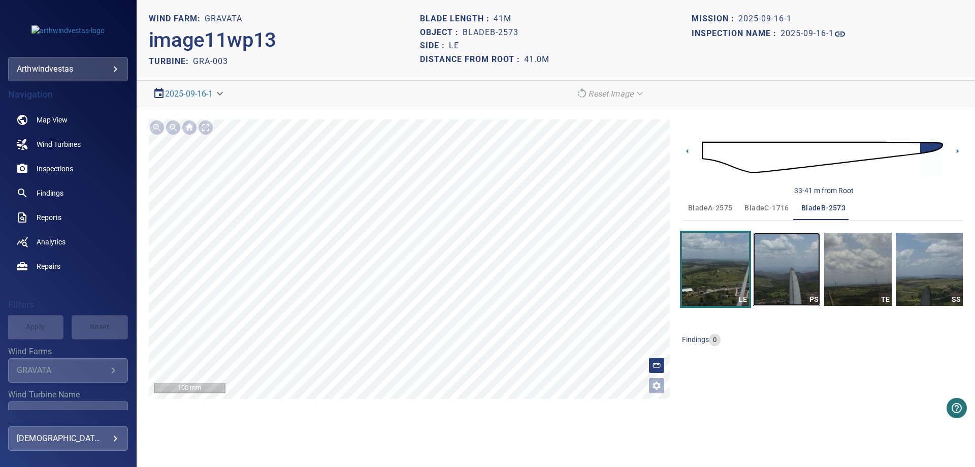
click at [770, 276] on img "button" at bounding box center [786, 269] width 67 height 73
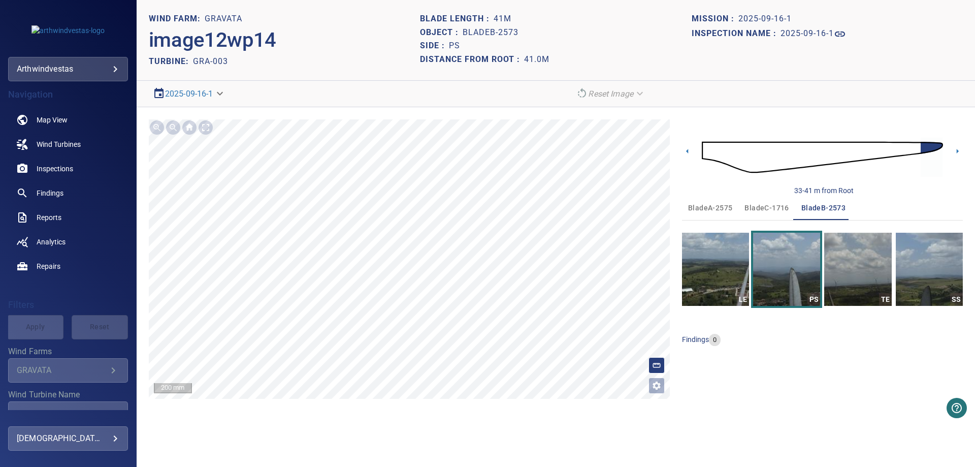
click at [717, 208] on span "bladeA-2575" at bounding box center [710, 208] width 44 height 13
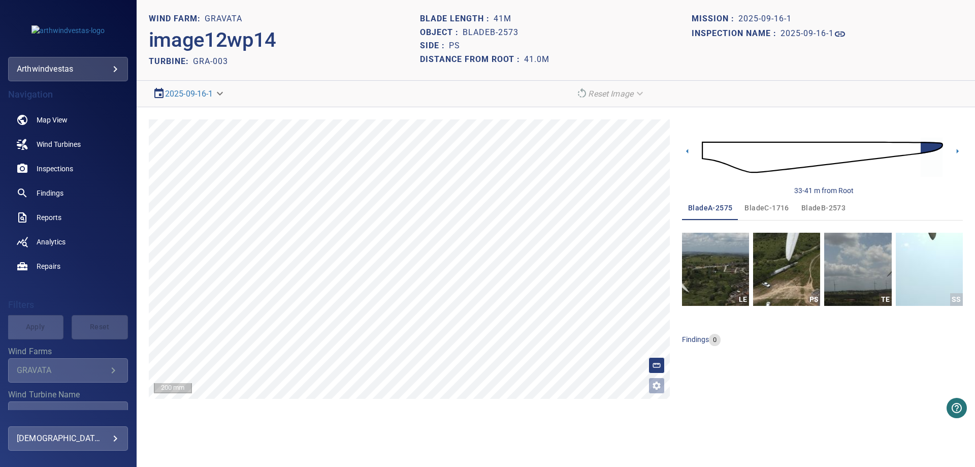
click at [705, 147] on img at bounding box center [822, 157] width 241 height 58
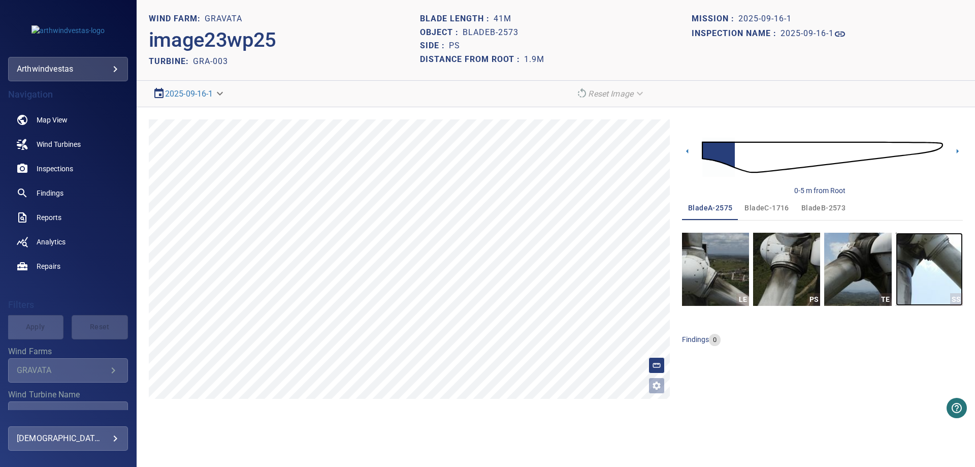
click at [929, 266] on img "button" at bounding box center [929, 269] width 67 height 73
click at [779, 209] on span "bladeC-1716" at bounding box center [767, 208] width 44 height 13
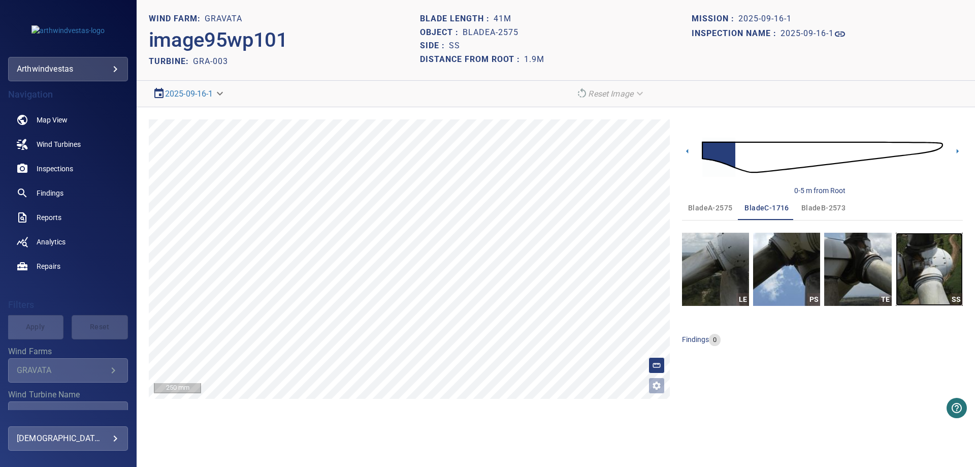
click at [918, 259] on img "button" at bounding box center [929, 269] width 67 height 73
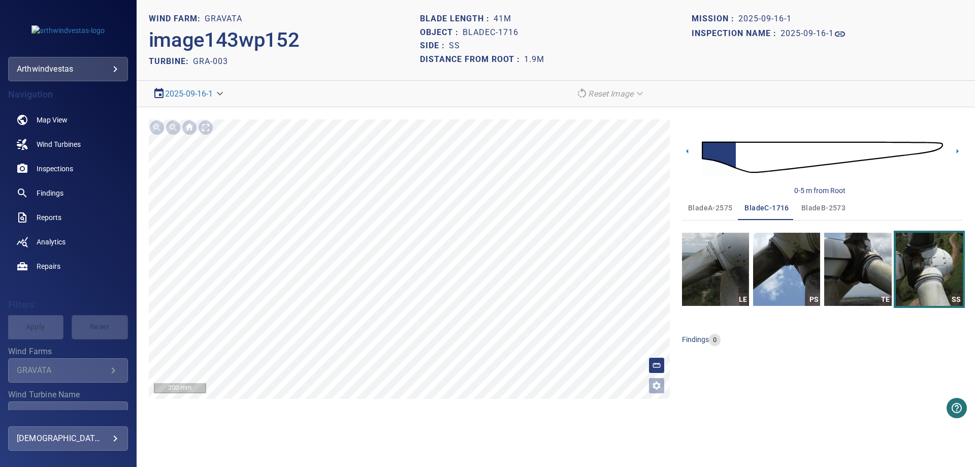
click at [819, 206] on span "bladeB-2573" at bounding box center [824, 208] width 44 height 13
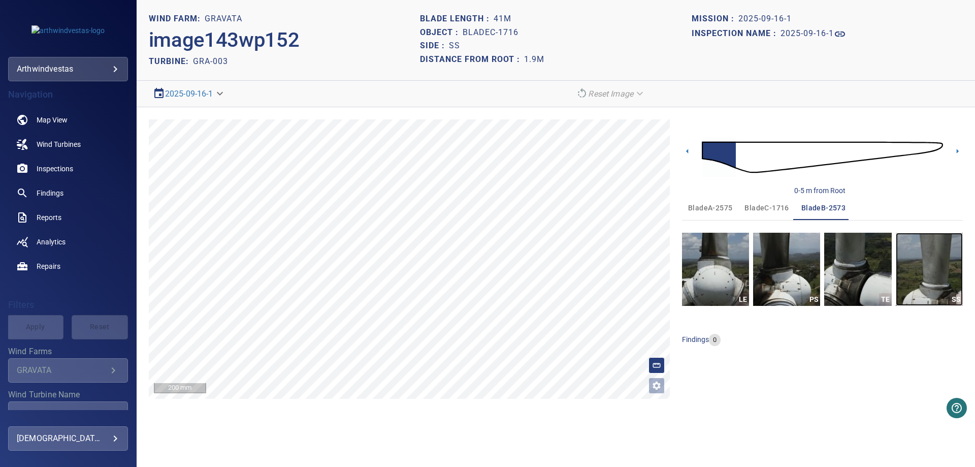
click at [942, 256] on img "button" at bounding box center [929, 269] width 67 height 73
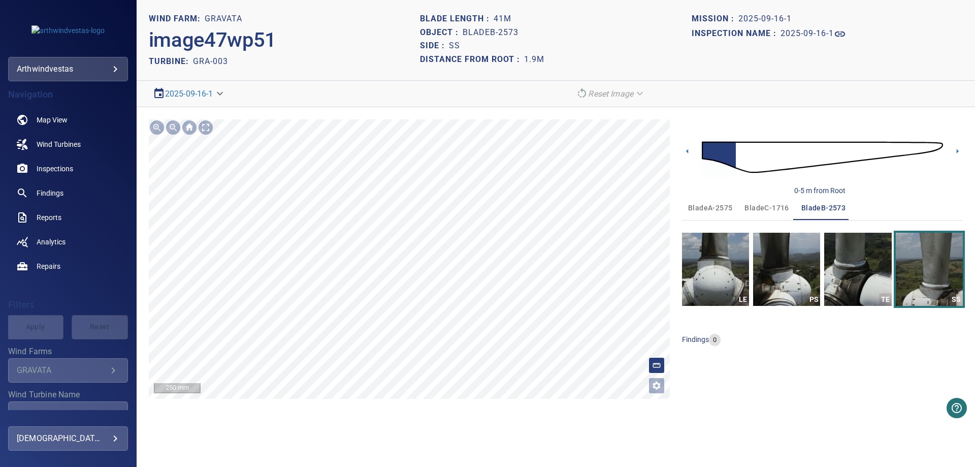
click at [447, 117] on div "**********" at bounding box center [556, 259] width 839 height 304
click at [608, 466] on html "**********" at bounding box center [487, 233] width 975 height 467
click at [935, 277] on img "button" at bounding box center [929, 269] width 67 height 73
click at [483, 59] on section "**********" at bounding box center [556, 233] width 839 height 467
click at [433, 83] on section "**********" at bounding box center [556, 233] width 839 height 467
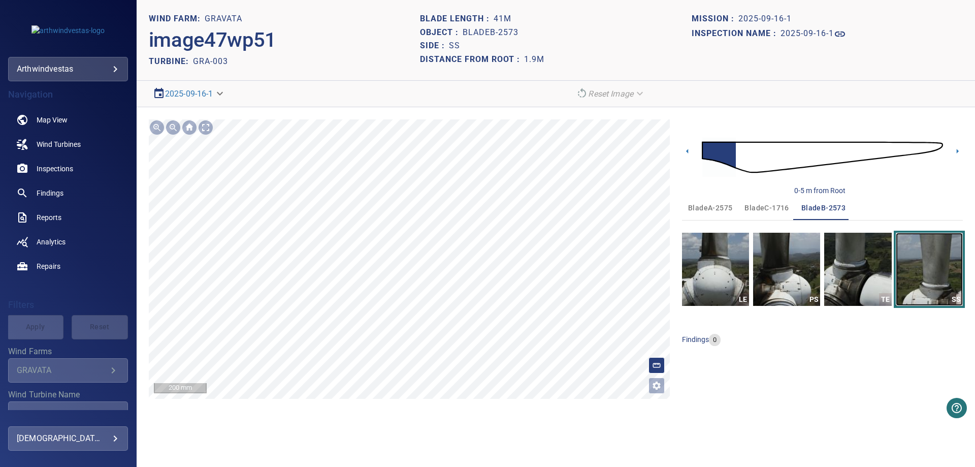
click at [481, 117] on div "**********" at bounding box center [556, 259] width 839 height 304
click at [687, 152] on icon at bounding box center [687, 151] width 11 height 11
click at [717, 253] on img "button" at bounding box center [715, 269] width 67 height 73
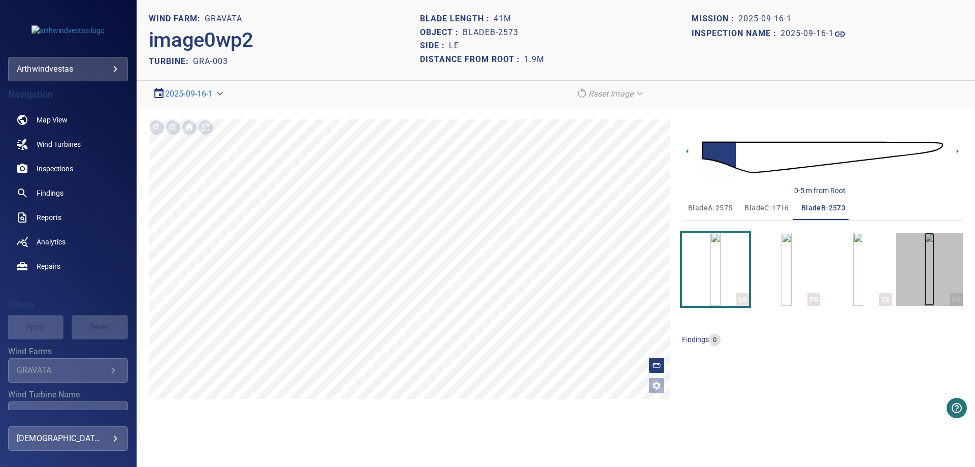
click at [925, 271] on img "button" at bounding box center [930, 269] width 10 height 73
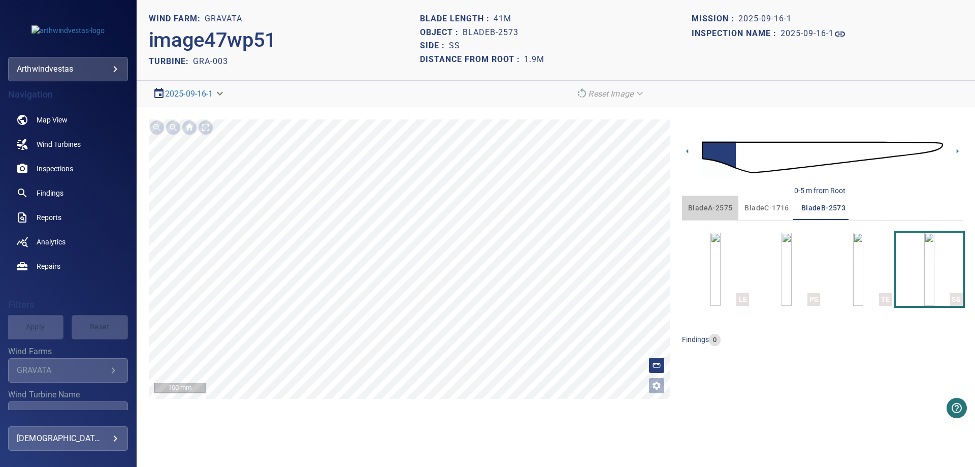
click at [711, 211] on span "bladeA-2575" at bounding box center [710, 208] width 44 height 13
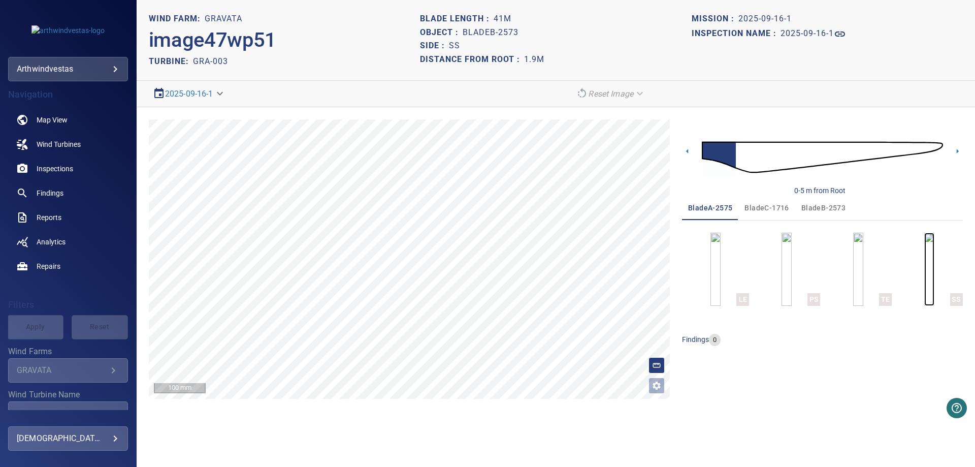
click at [935, 259] on img "button" at bounding box center [930, 269] width 10 height 73
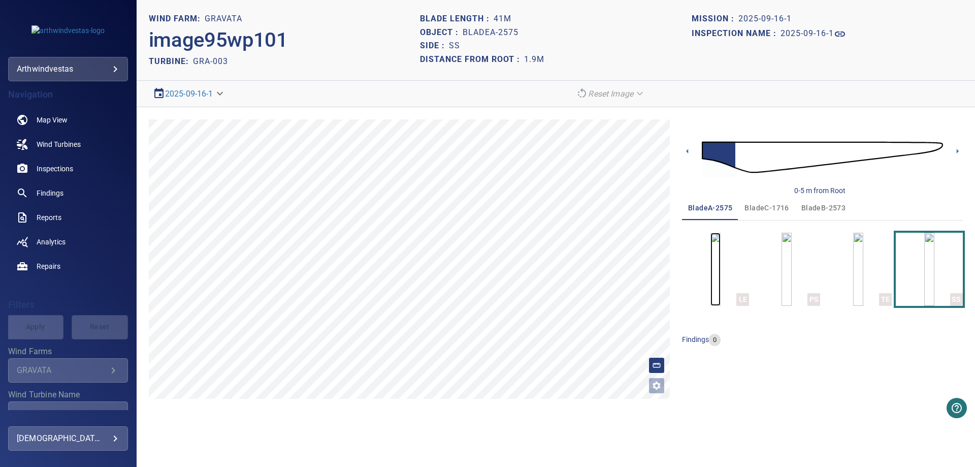
click at [721, 279] on img "button" at bounding box center [716, 269] width 10 height 73
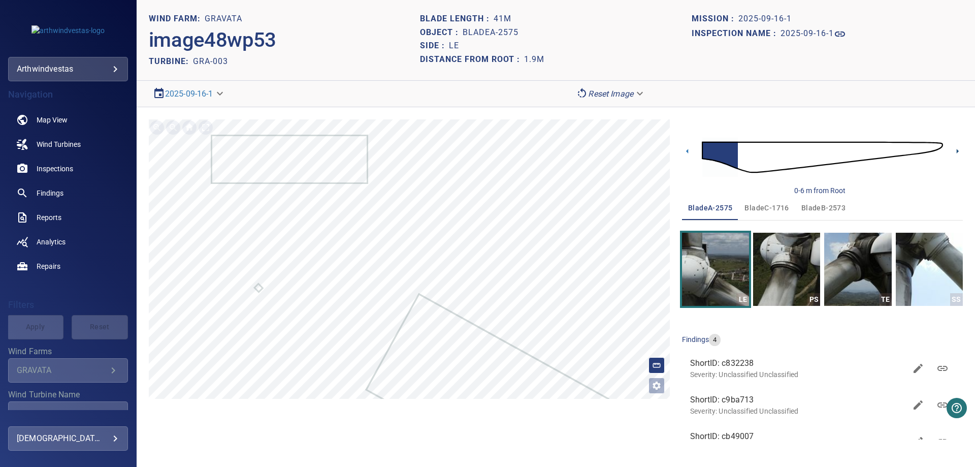
click at [958, 149] on icon at bounding box center [958, 151] width 11 height 11
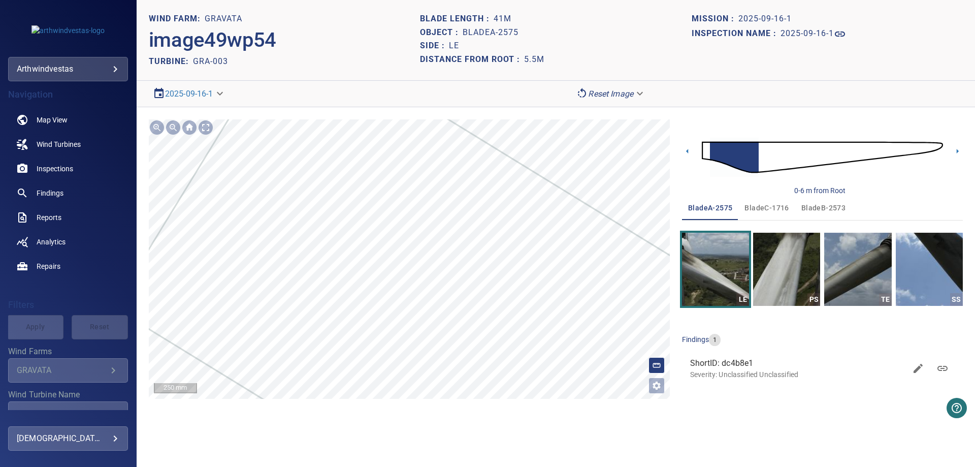
click at [878, 264] on img "button" at bounding box center [857, 269] width 67 height 73
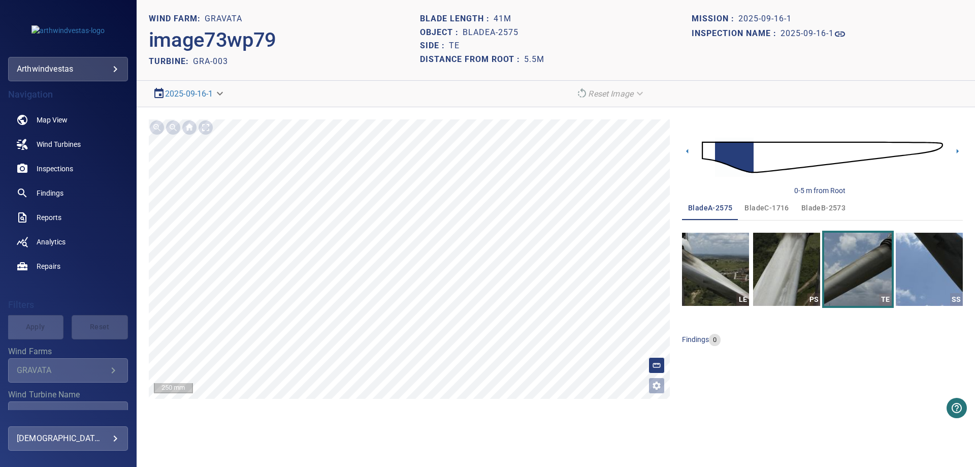
click at [777, 205] on span "bladeC-1716" at bounding box center [767, 208] width 44 height 13
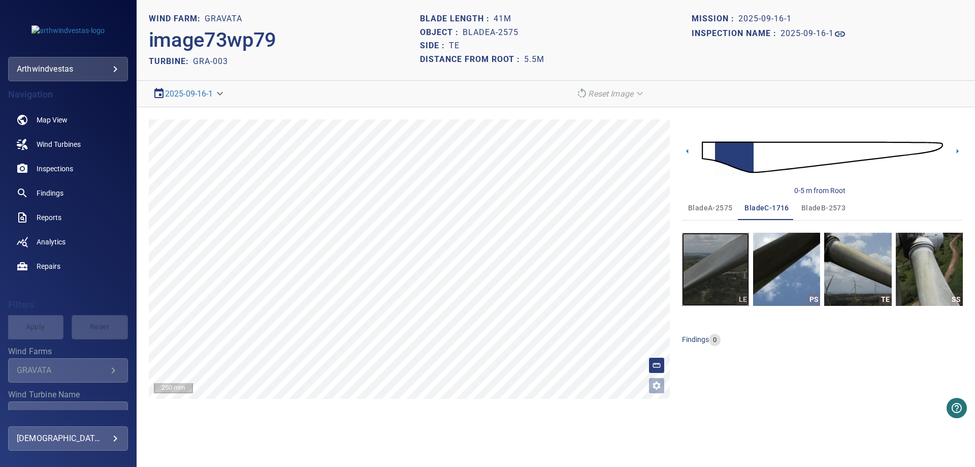
click at [711, 266] on img "button" at bounding box center [715, 269] width 67 height 73
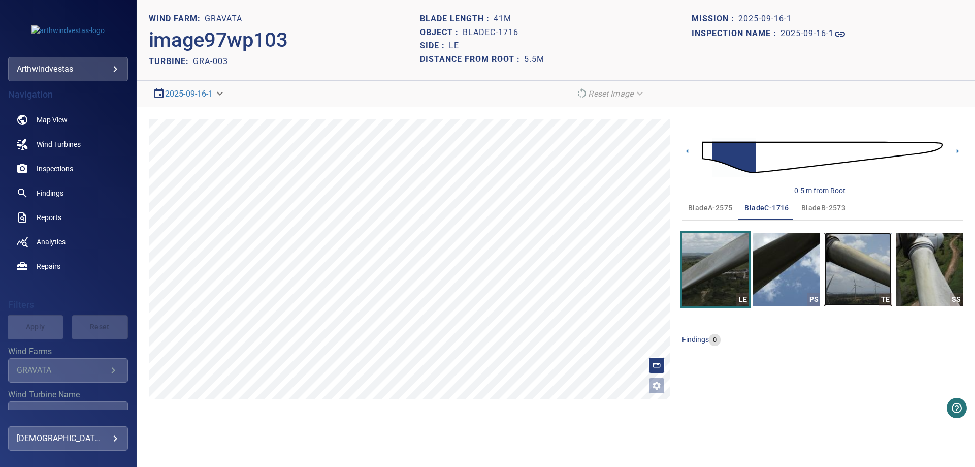
click at [867, 278] on img "button" at bounding box center [857, 269] width 67 height 73
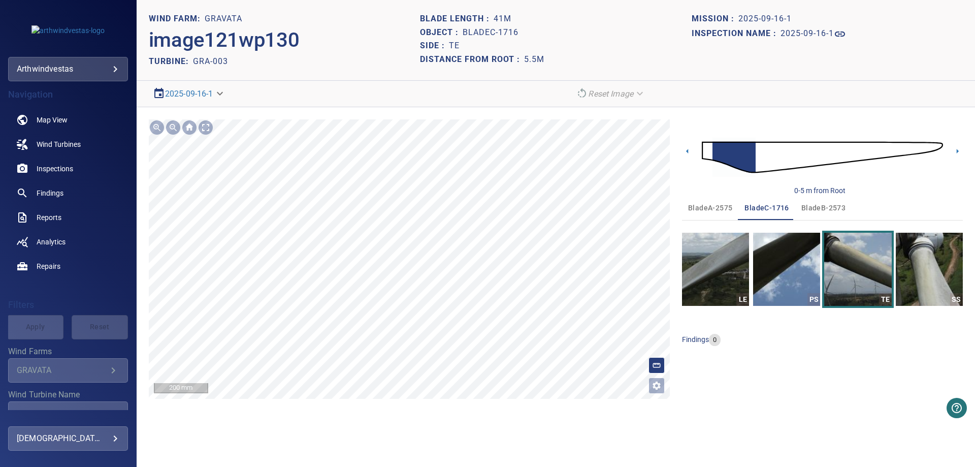
click at [692, 382] on div "**********" at bounding box center [556, 259] width 839 height 304
click at [837, 213] on span "bladeB-2573" at bounding box center [824, 208] width 44 height 13
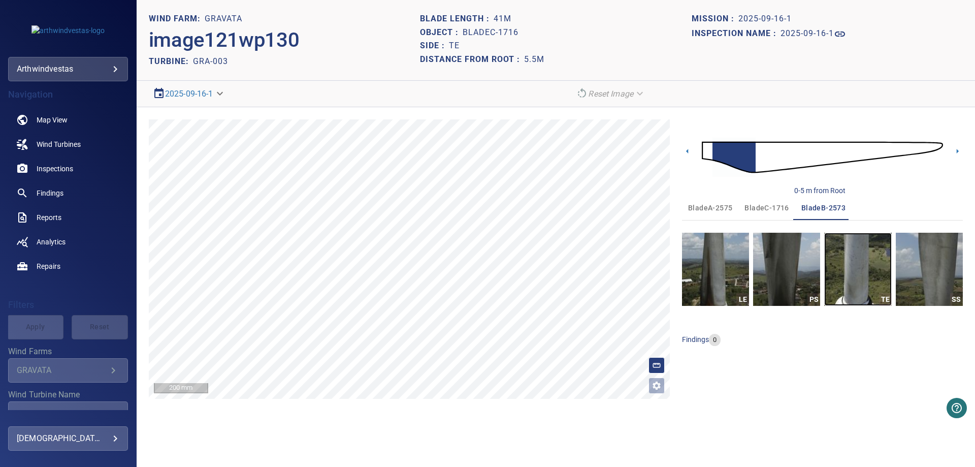
click at [859, 277] on img "button" at bounding box center [857, 269] width 67 height 73
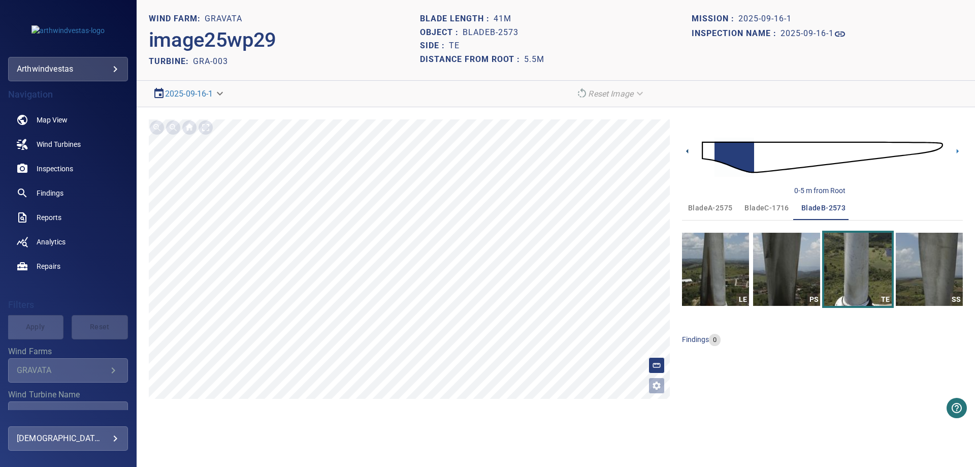
click at [689, 151] on icon at bounding box center [687, 151] width 11 height 11
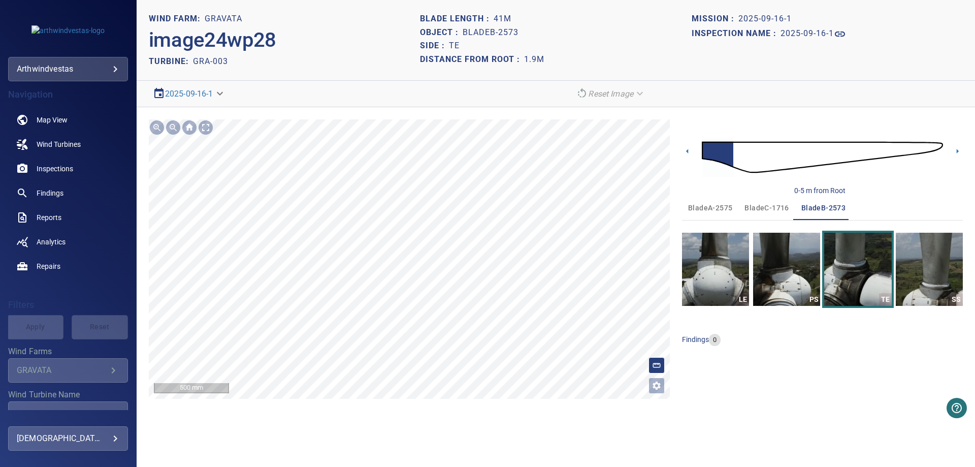
click at [358, 447] on section "**********" at bounding box center [556, 233] width 839 height 467
click at [403, 428] on section "**********" at bounding box center [556, 233] width 839 height 467
click at [959, 148] on icon at bounding box center [958, 151] width 11 height 11
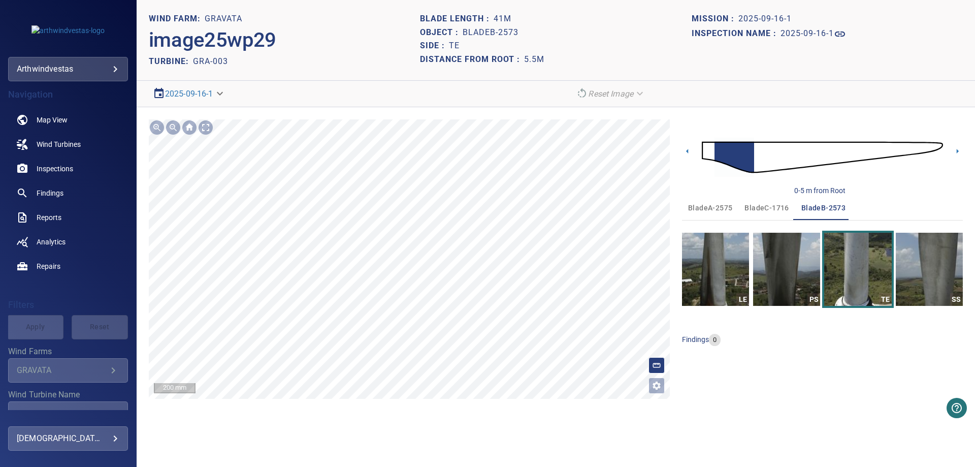
click at [439, 440] on section "**********" at bounding box center [556, 233] width 839 height 467
click at [955, 149] on icon at bounding box center [958, 151] width 11 height 11
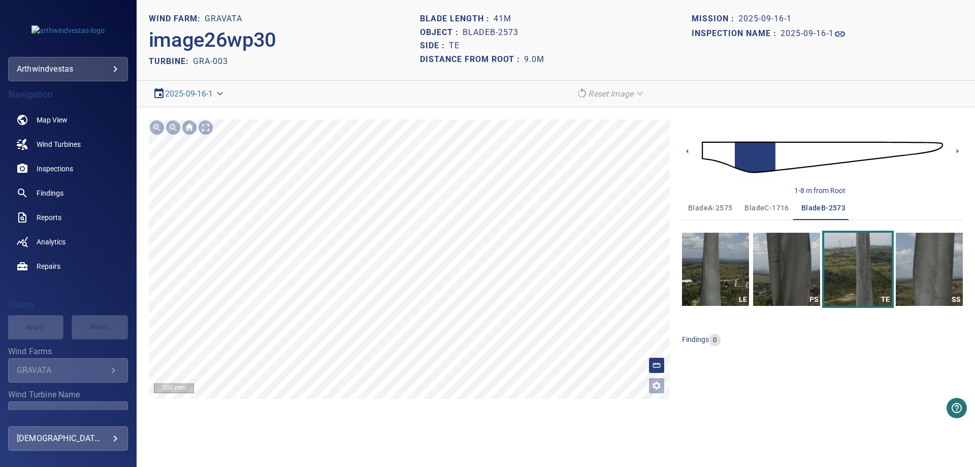
click at [441, 21] on section "**********" at bounding box center [556, 233] width 839 height 467
click at [771, 208] on span "bladeC-1716" at bounding box center [767, 208] width 44 height 13
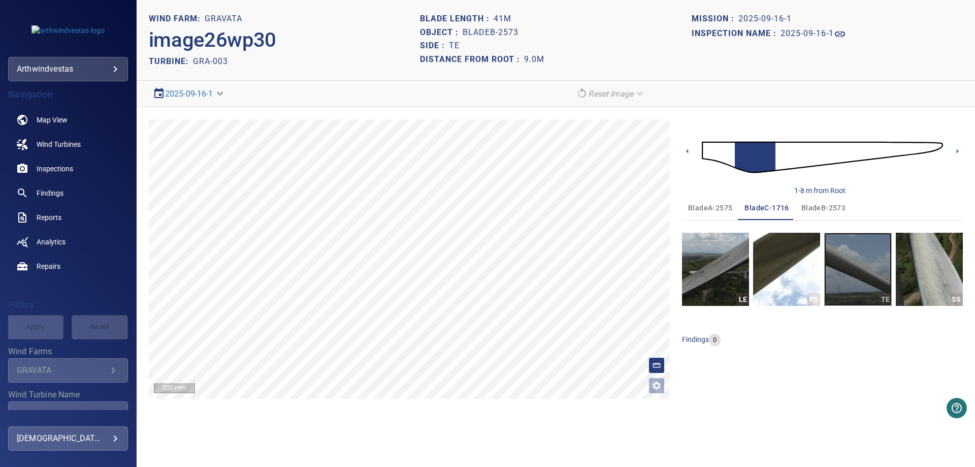
click at [856, 290] on img "button" at bounding box center [857, 269] width 67 height 73
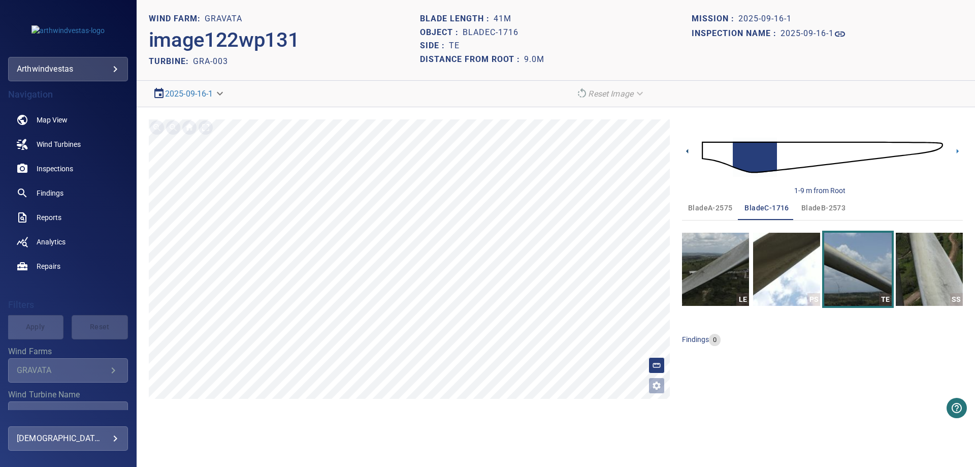
click at [687, 154] on icon at bounding box center [687, 151] width 11 height 11
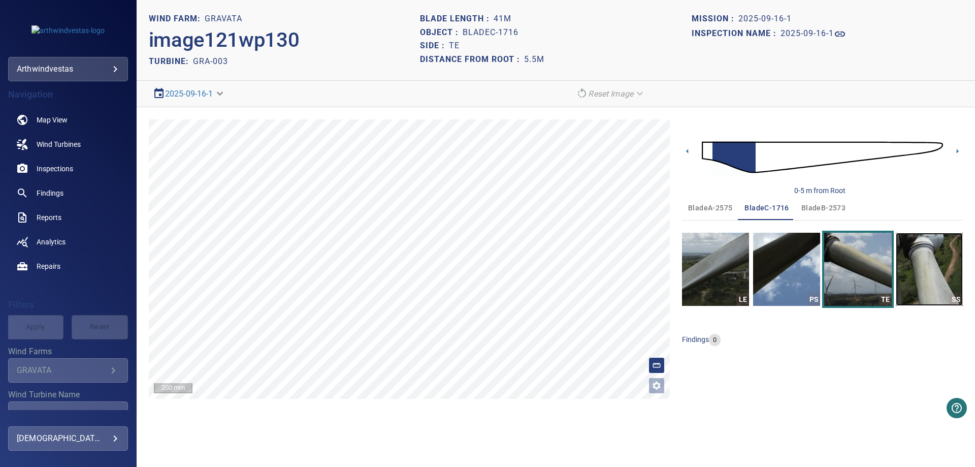
click at [907, 284] on img "button" at bounding box center [929, 269] width 67 height 73
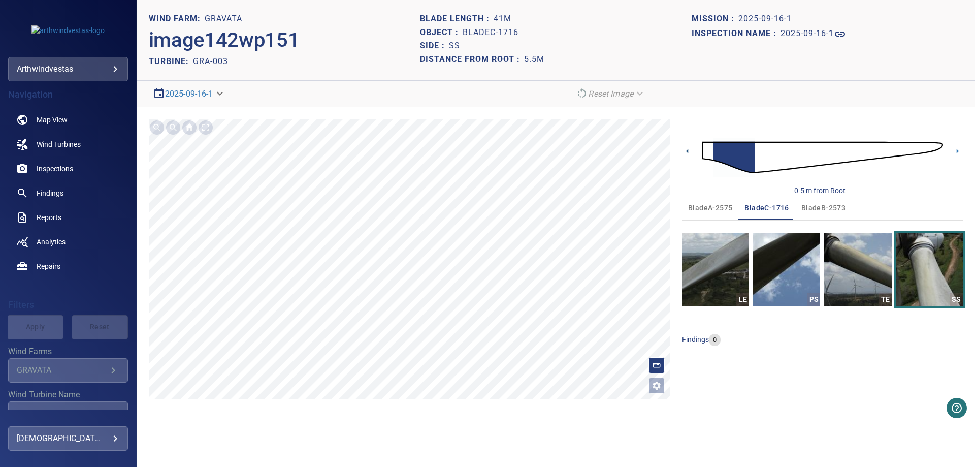
click at [686, 151] on icon at bounding box center [687, 151] width 11 height 11
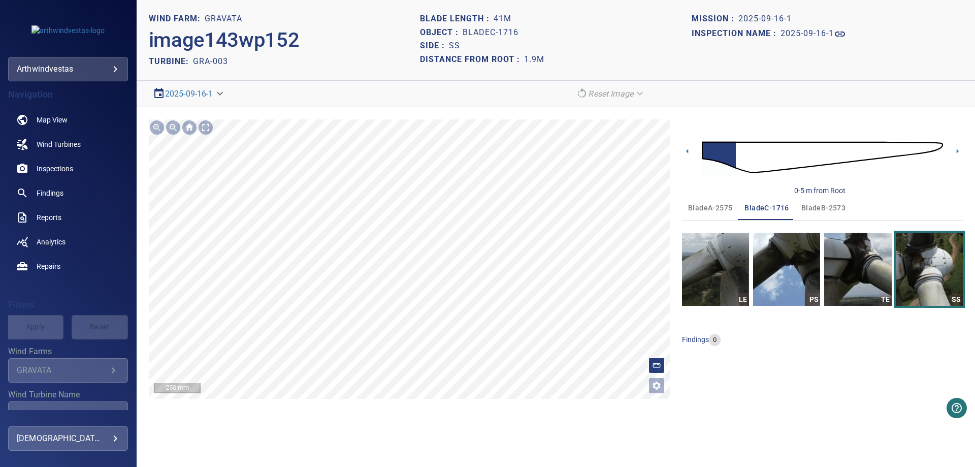
click at [556, 108] on div "**********" at bounding box center [556, 259] width 839 height 304
click at [794, 274] on img "button" at bounding box center [786, 269] width 67 height 73
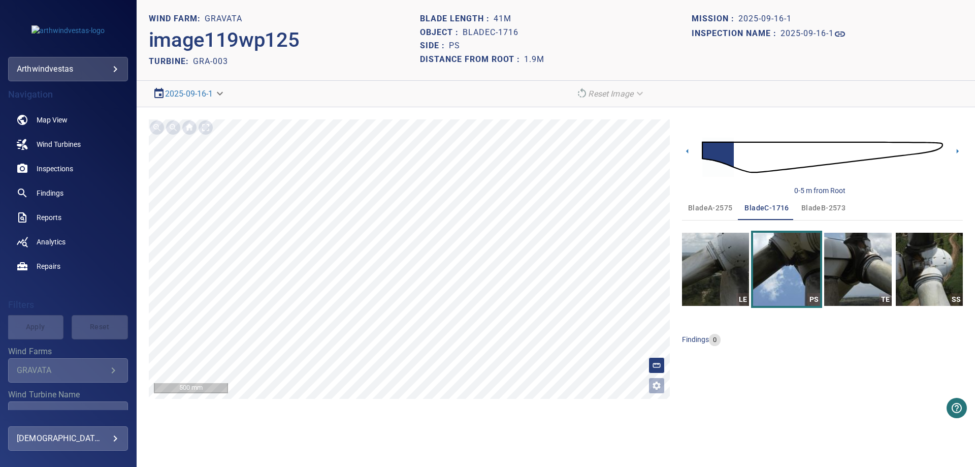
click at [963, 150] on div "**********" at bounding box center [556, 259] width 839 height 304
click at [959, 151] on icon at bounding box center [958, 151] width 2 height 5
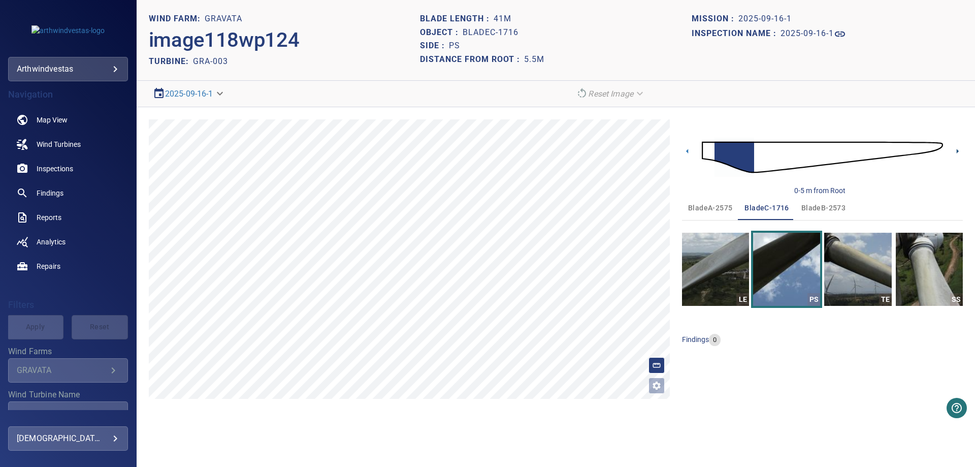
click at [955, 148] on icon at bounding box center [958, 151] width 11 height 11
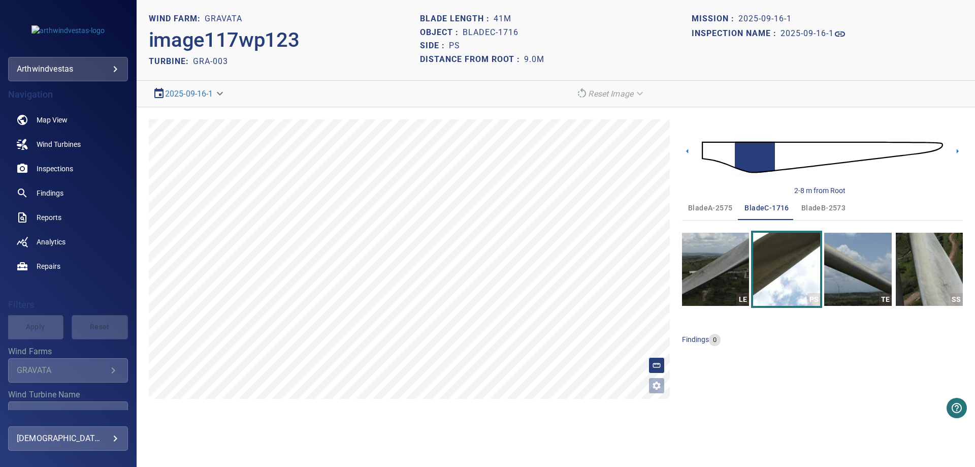
click at [704, 147] on img at bounding box center [822, 157] width 241 height 58
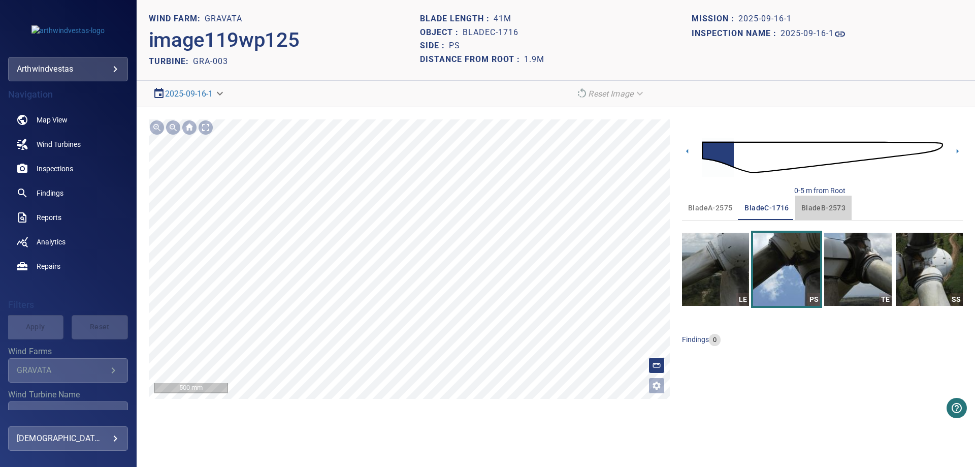
click at [813, 211] on span "bladeB-2573" at bounding box center [824, 208] width 44 height 13
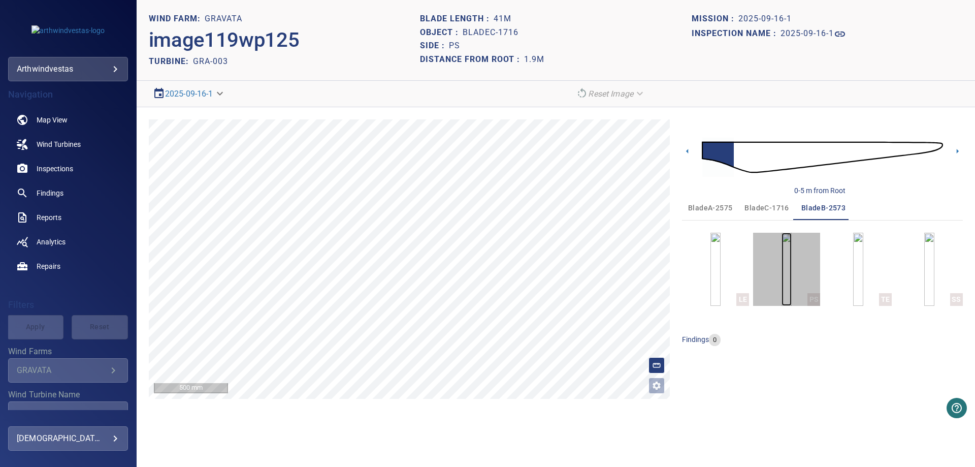
click at [787, 277] on img "button" at bounding box center [787, 269] width 10 height 73
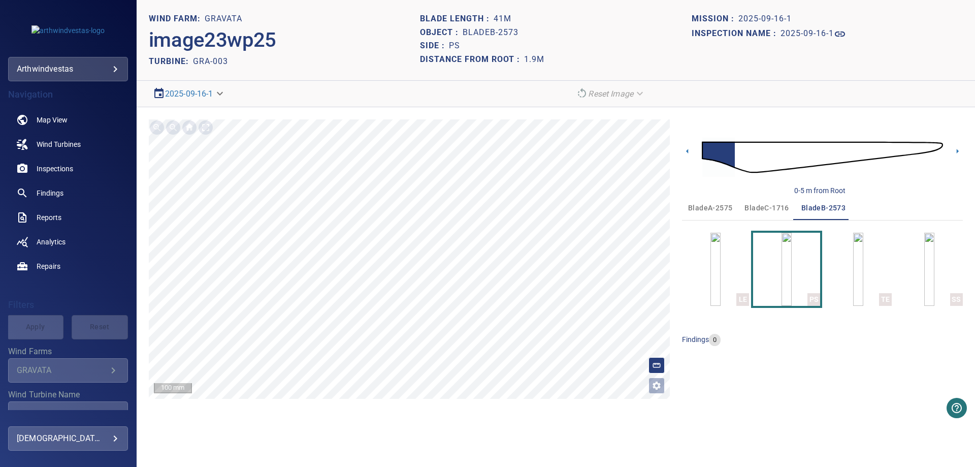
drag, startPoint x: 707, startPoint y: 207, endPoint x: 711, endPoint y: 211, distance: 5.8
click at [708, 206] on span "bladeA-2575" at bounding box center [710, 208] width 44 height 13
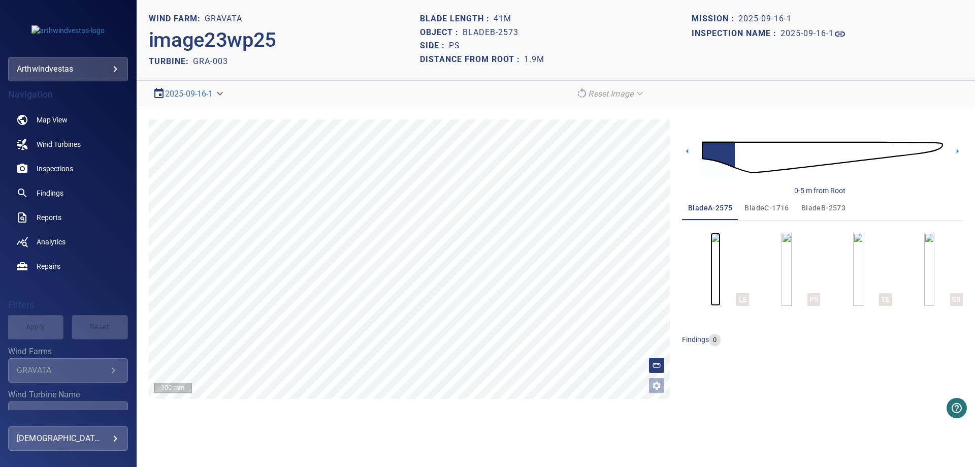
click at [718, 282] on img "button" at bounding box center [716, 269] width 10 height 73
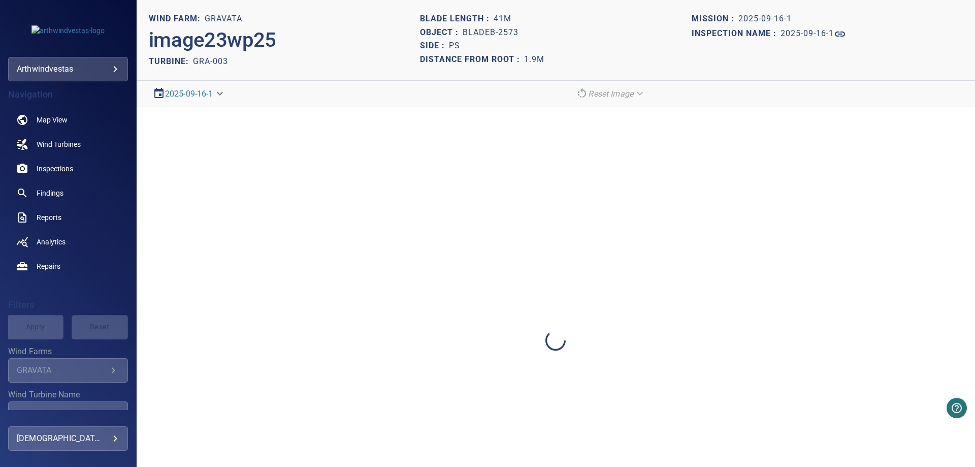
click at [719, 282] on div at bounding box center [556, 340] width 839 height 467
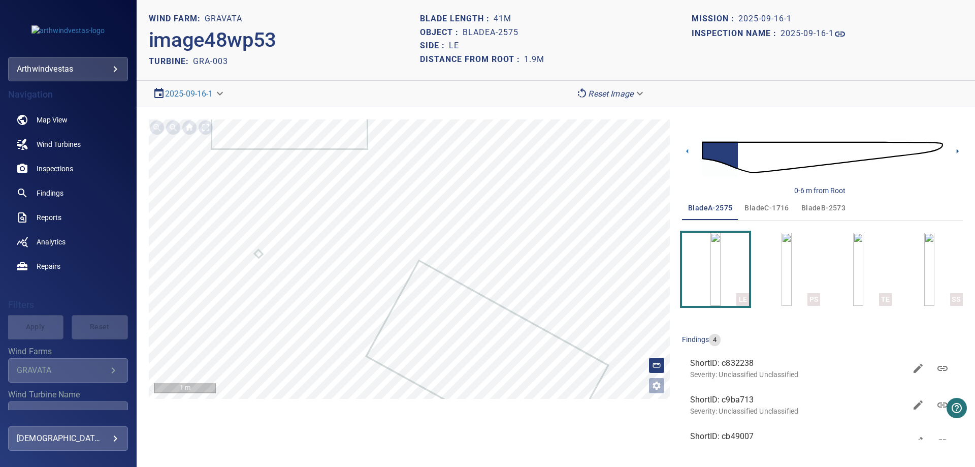
click at [957, 150] on icon at bounding box center [958, 151] width 11 height 11
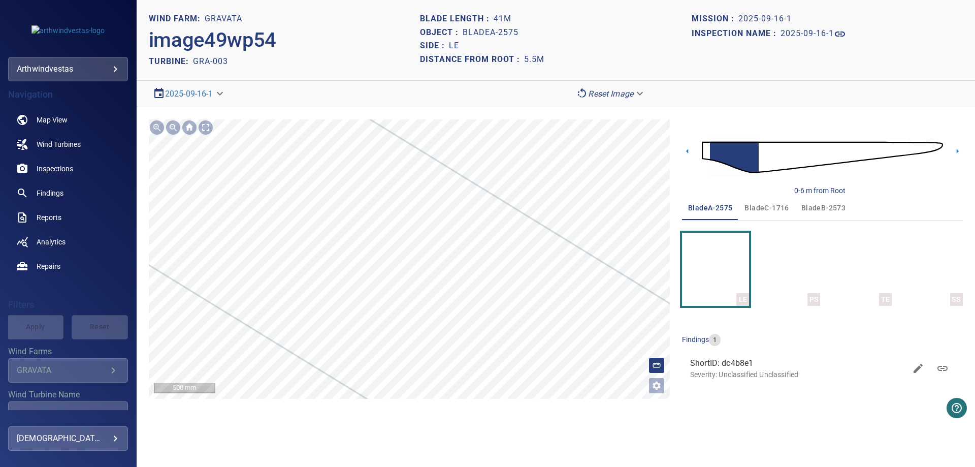
click at [345, 303] on icon at bounding box center [495, 337] width 930 height 697
click at [960, 152] on icon at bounding box center [958, 151] width 11 height 11
click at [864, 288] on img "button" at bounding box center [858, 269] width 10 height 73
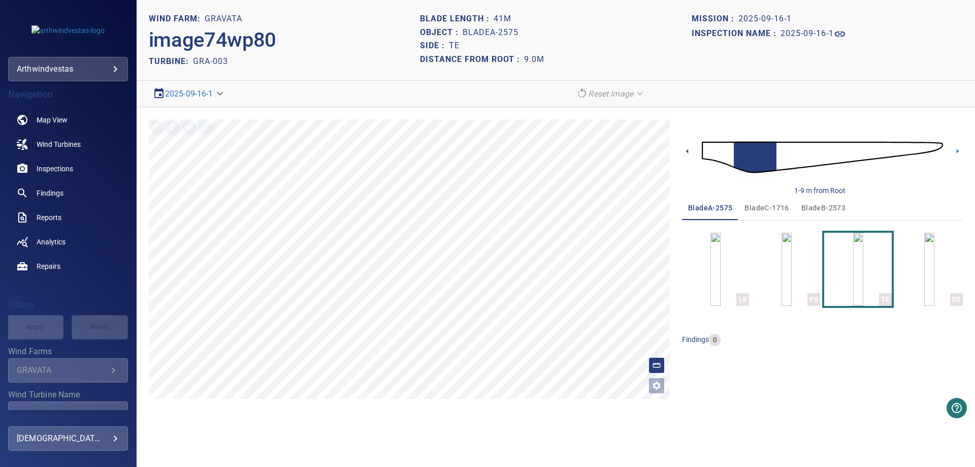
click at [687, 155] on icon at bounding box center [687, 151] width 11 height 11
click at [686, 151] on icon at bounding box center [687, 151] width 2 height 5
click at [815, 208] on span "bladeB-2573" at bounding box center [824, 208] width 44 height 13
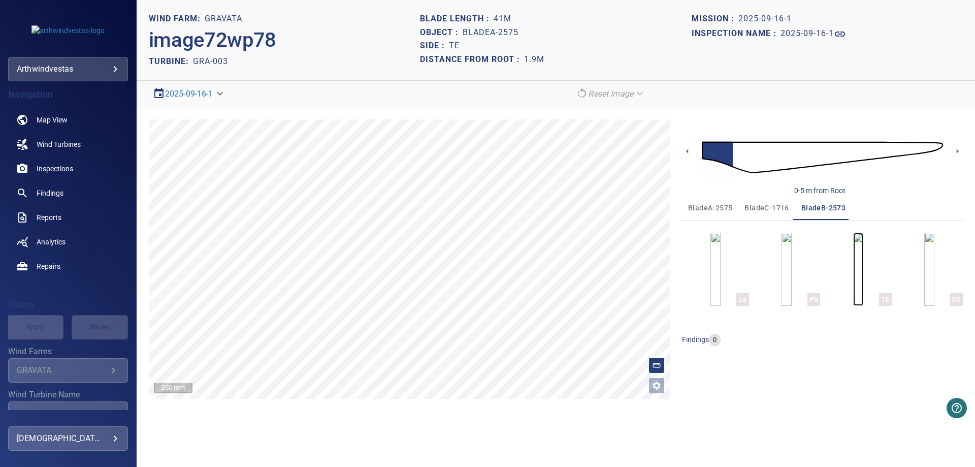
click at [864, 279] on img "button" at bounding box center [858, 269] width 10 height 73
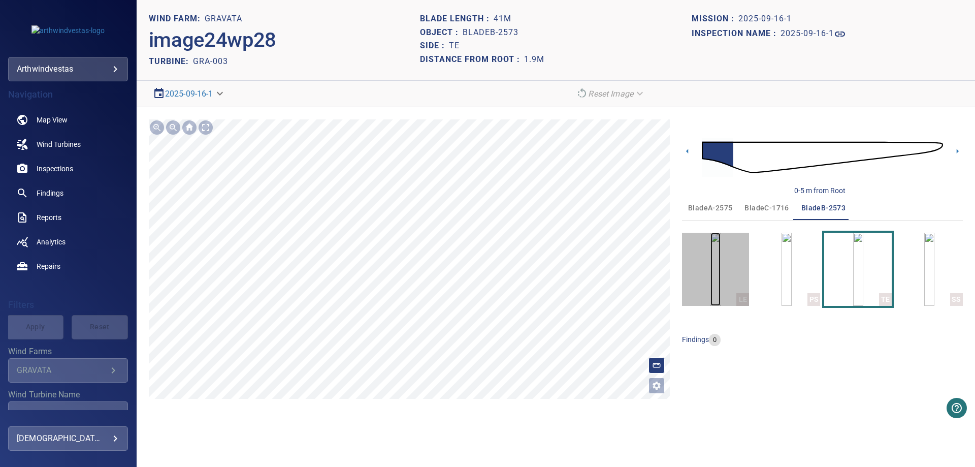
click at [711, 267] on img "button" at bounding box center [716, 269] width 10 height 73
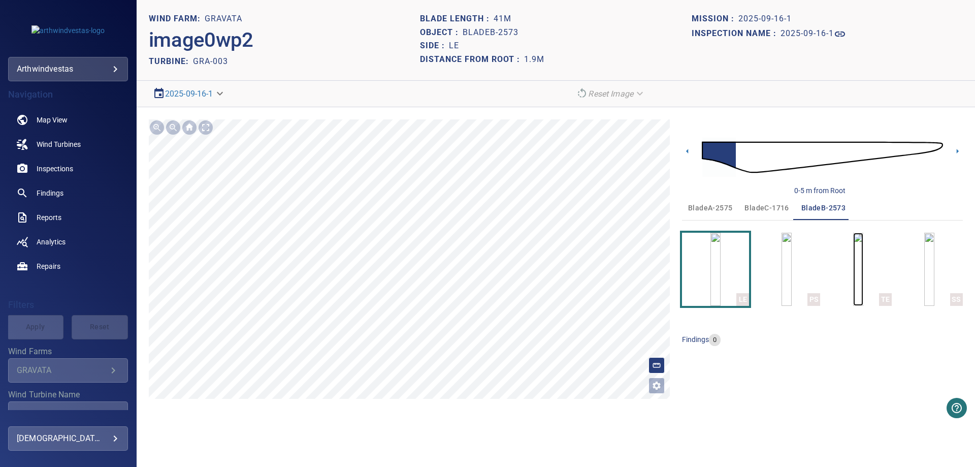
click at [862, 283] on img "button" at bounding box center [858, 269] width 10 height 73
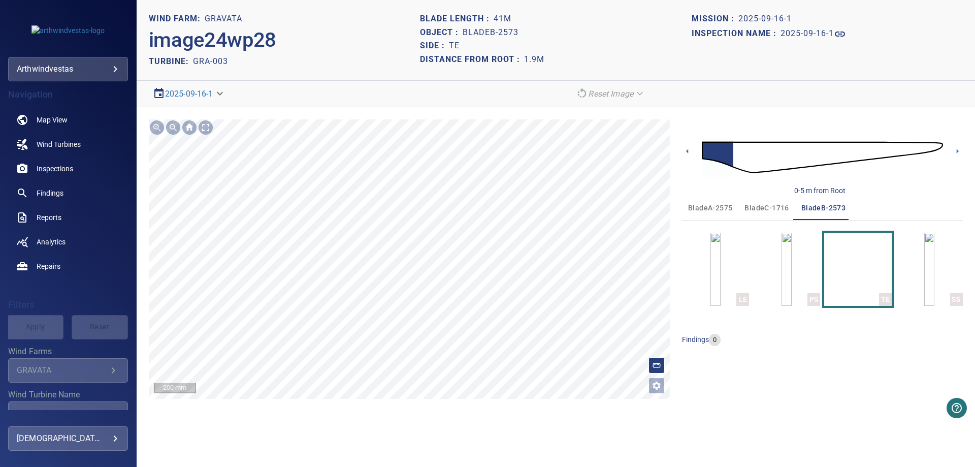
click at [396, 414] on section "**********" at bounding box center [556, 233] width 839 height 467
click at [958, 152] on icon at bounding box center [958, 151] width 2 height 5
click at [453, 72] on section "**********" at bounding box center [556, 233] width 839 height 467
click at [707, 210] on span "bladeA-2575" at bounding box center [710, 208] width 44 height 13
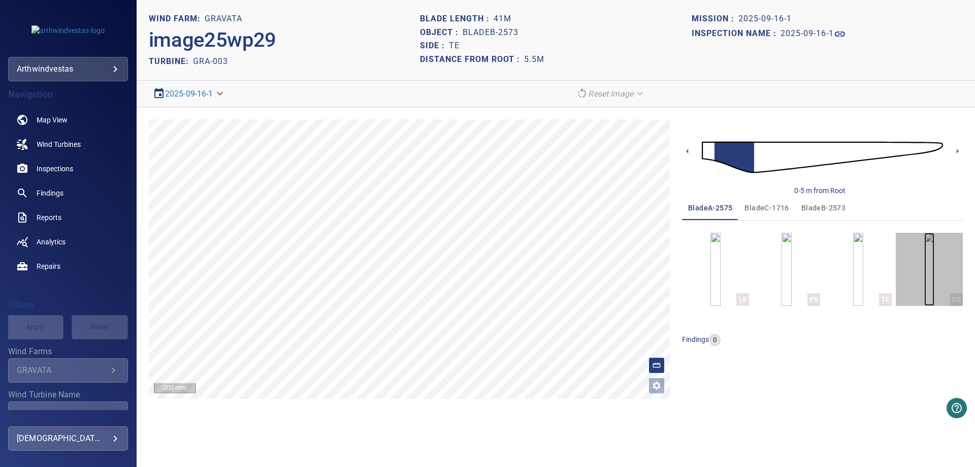
click at [929, 282] on img "button" at bounding box center [930, 269] width 10 height 73
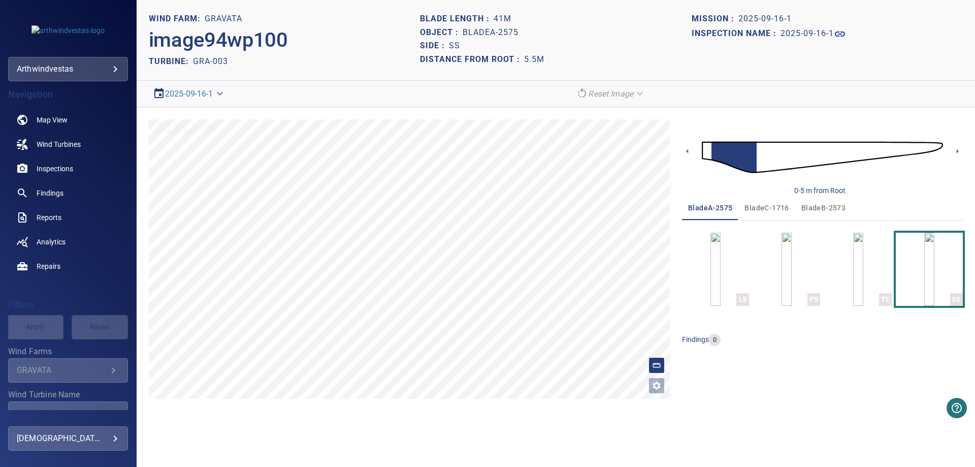
click at [706, 150] on img at bounding box center [822, 157] width 241 height 58
